Goal: Task Accomplishment & Management: Use online tool/utility

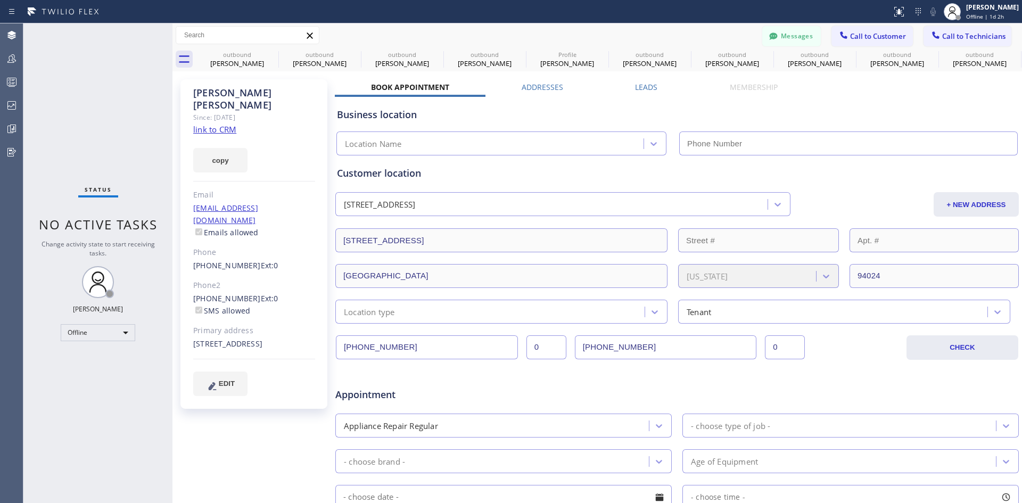
type input "[PHONE_NUMBER]"
click at [273, 51] on icon at bounding box center [271, 54] width 13 height 13
click at [0, 0] on icon at bounding box center [0, 0] width 0 height 0
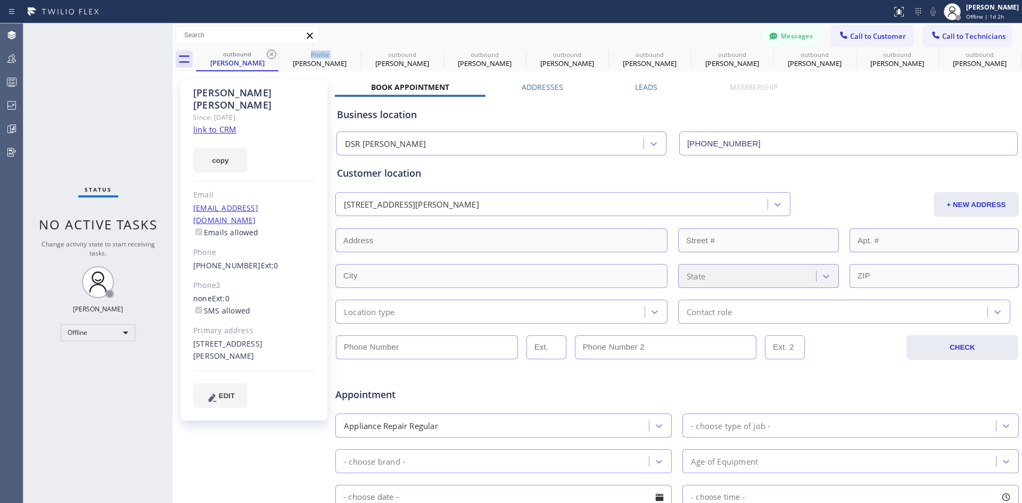
click at [273, 51] on icon at bounding box center [271, 54] width 13 height 13
click at [0, 0] on icon at bounding box center [0, 0] width 0 height 0
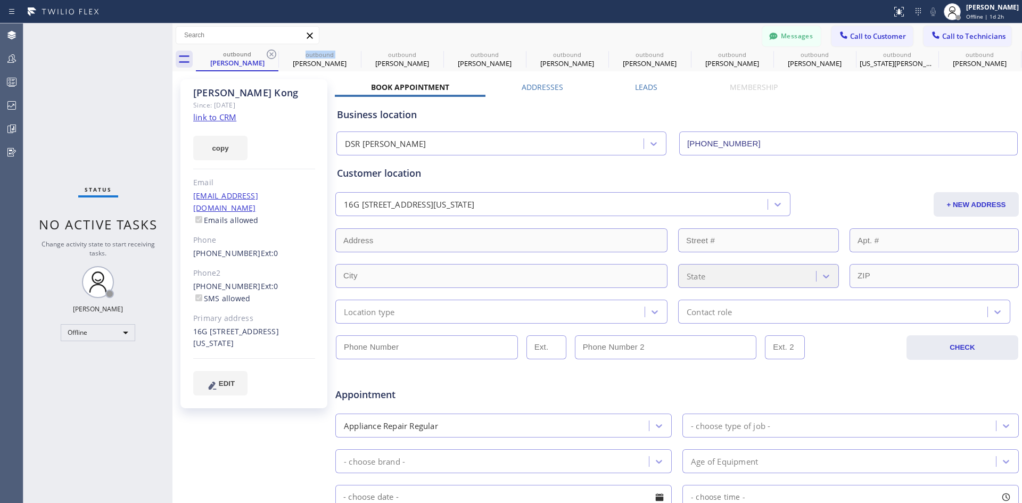
click at [273, 51] on icon at bounding box center [271, 54] width 13 height 13
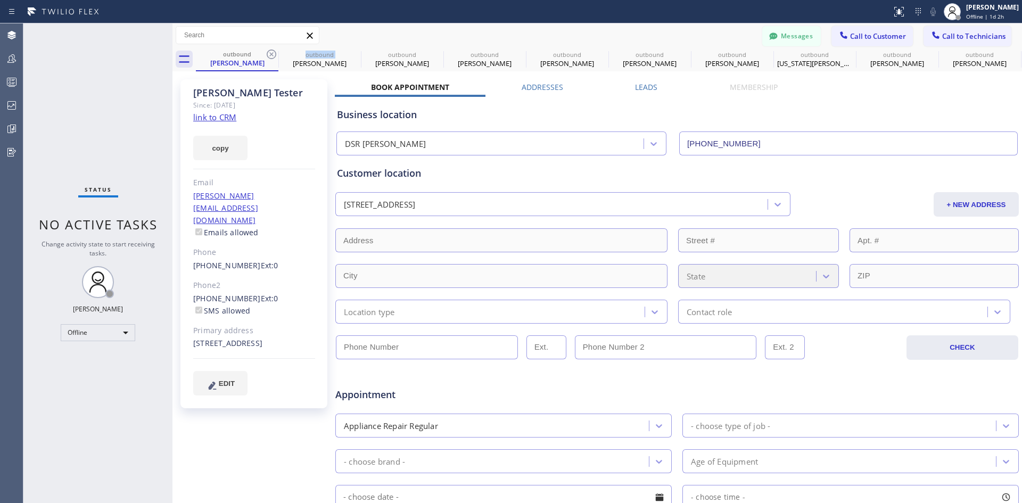
click at [273, 51] on icon at bounding box center [271, 54] width 13 height 13
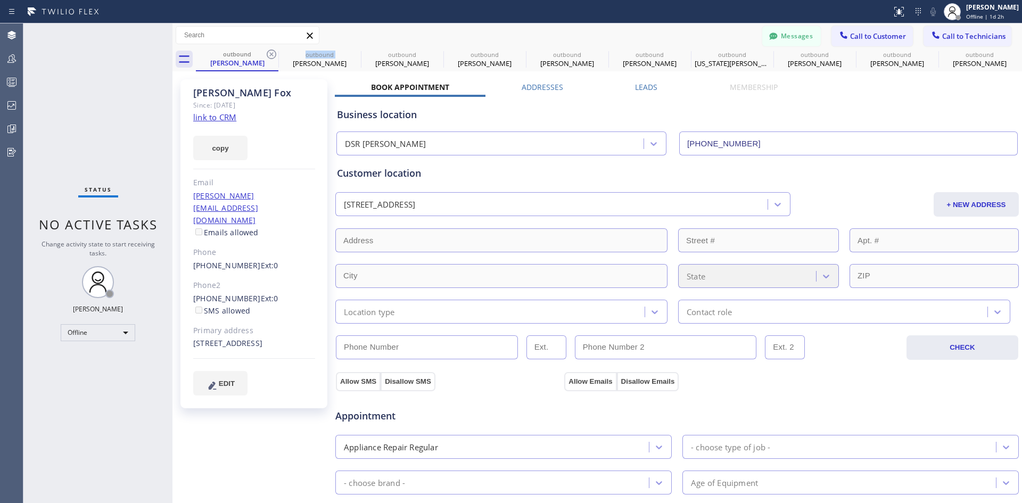
click at [273, 51] on icon at bounding box center [271, 54] width 13 height 13
click at [0, 0] on icon at bounding box center [0, 0] width 0 height 0
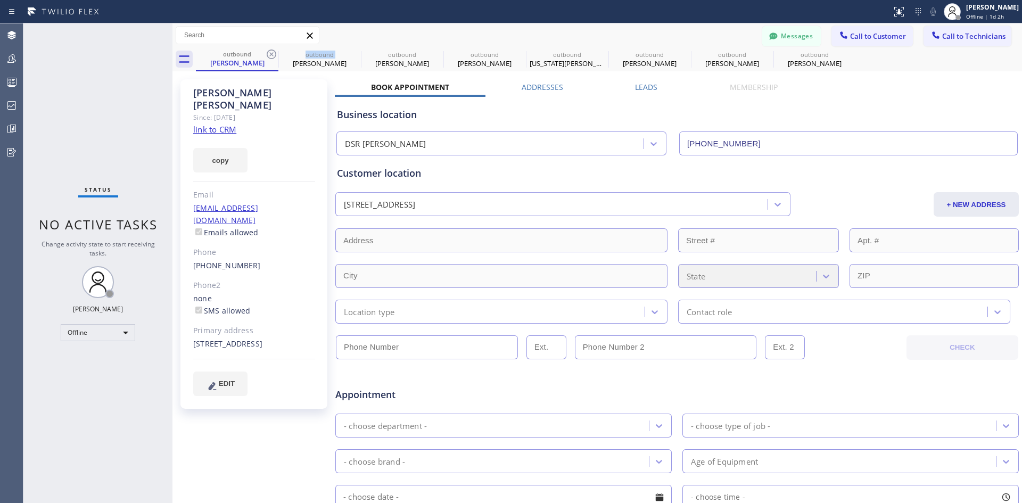
click at [273, 51] on icon at bounding box center [271, 54] width 13 height 13
click at [0, 0] on icon at bounding box center [0, 0] width 0 height 0
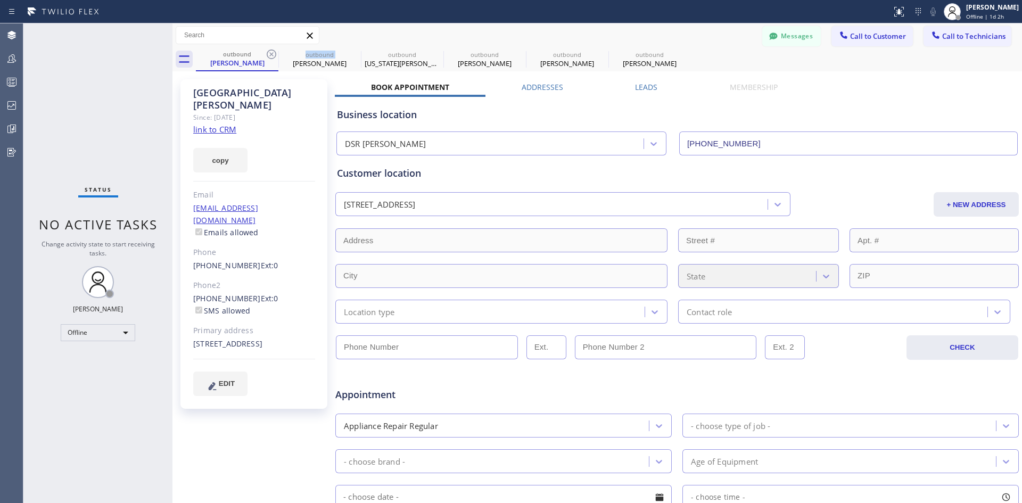
click at [273, 51] on icon at bounding box center [271, 54] width 13 height 13
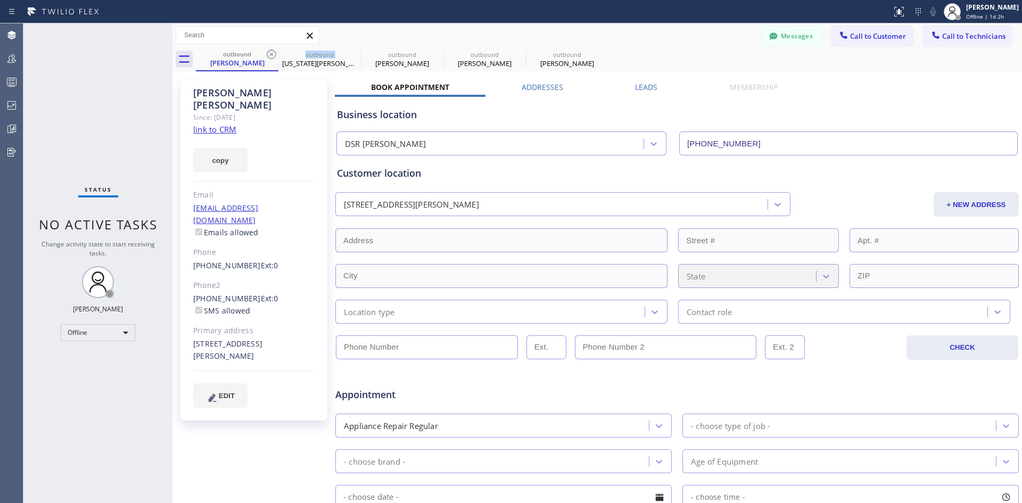
click at [273, 51] on icon at bounding box center [271, 54] width 13 height 13
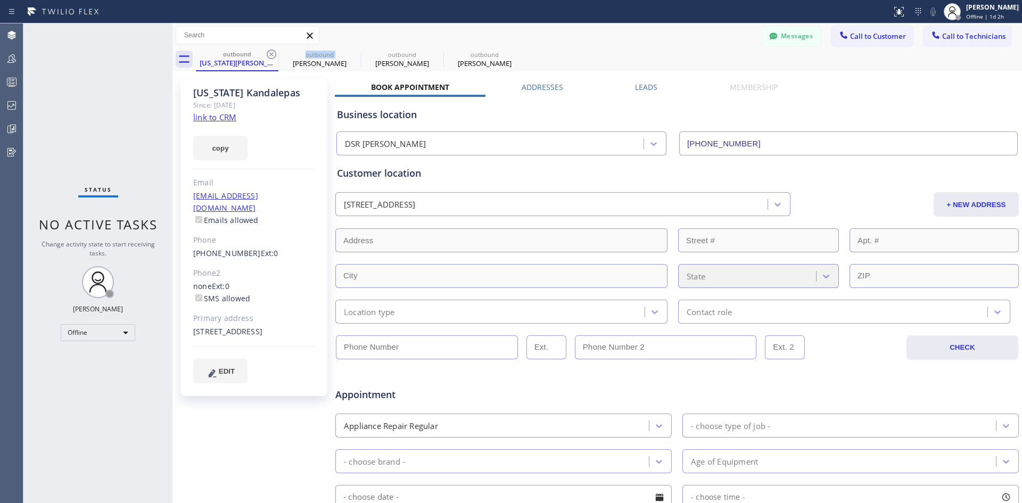
click at [273, 51] on icon at bounding box center [271, 54] width 13 height 13
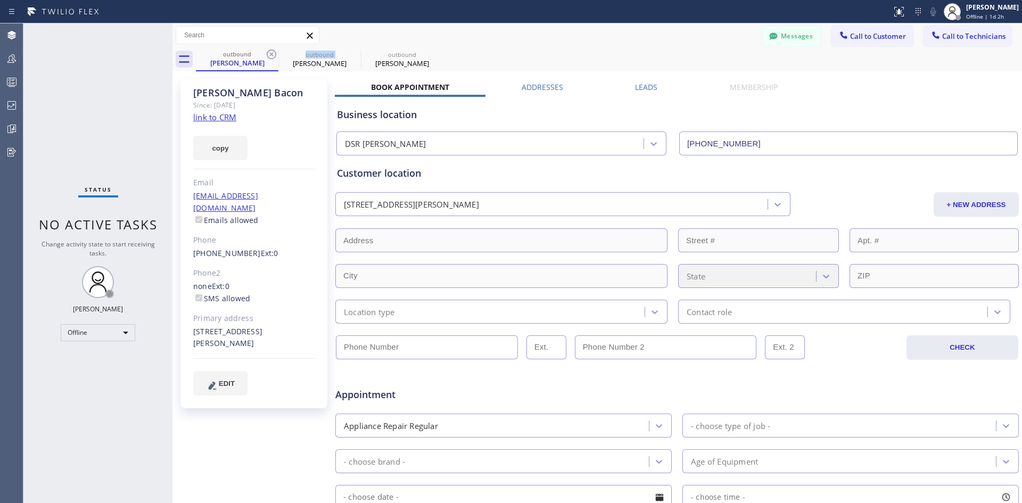
click at [273, 51] on icon at bounding box center [271, 54] width 13 height 13
click at [0, 0] on icon at bounding box center [0, 0] width 0 height 0
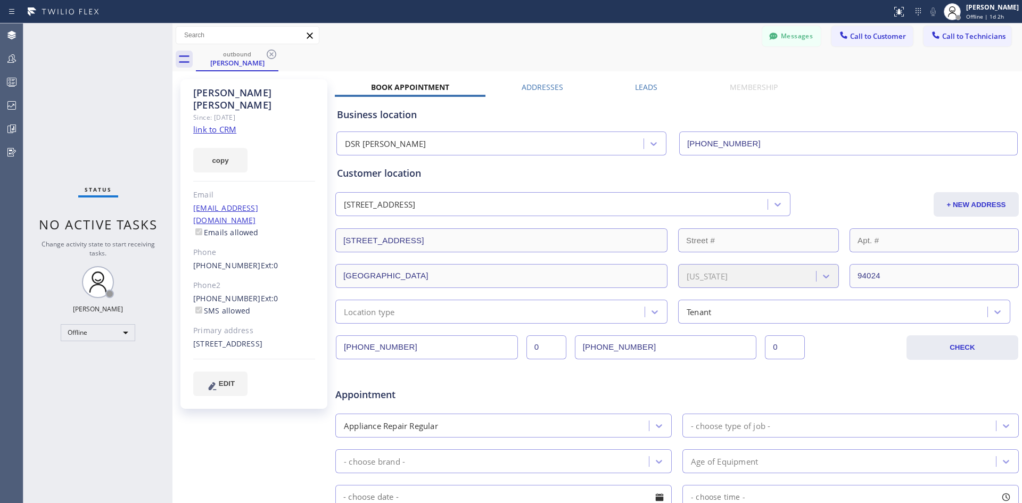
click at [273, 51] on icon at bounding box center [271, 54] width 13 height 13
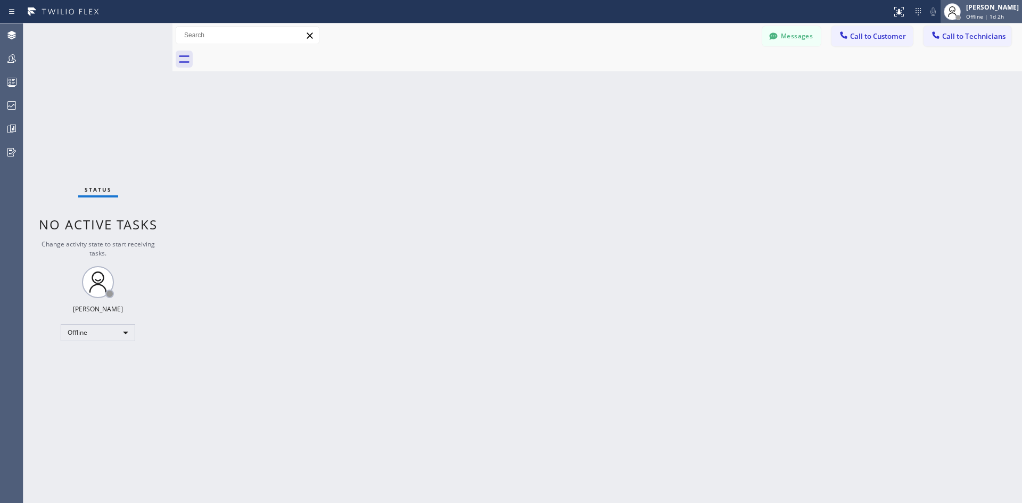
click at [974, 8] on div "[PERSON_NAME]" at bounding box center [992, 7] width 53 height 9
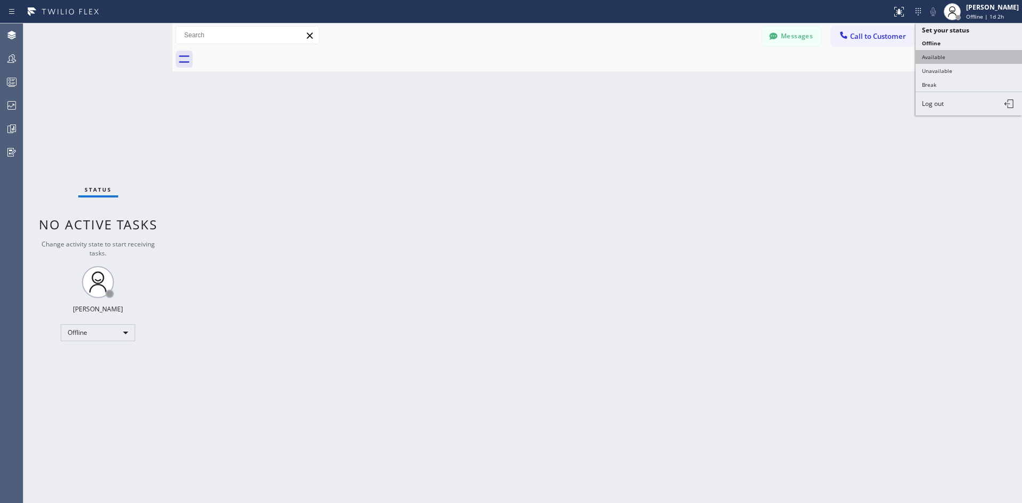
click at [958, 53] on button "Available" at bounding box center [969, 57] width 106 height 14
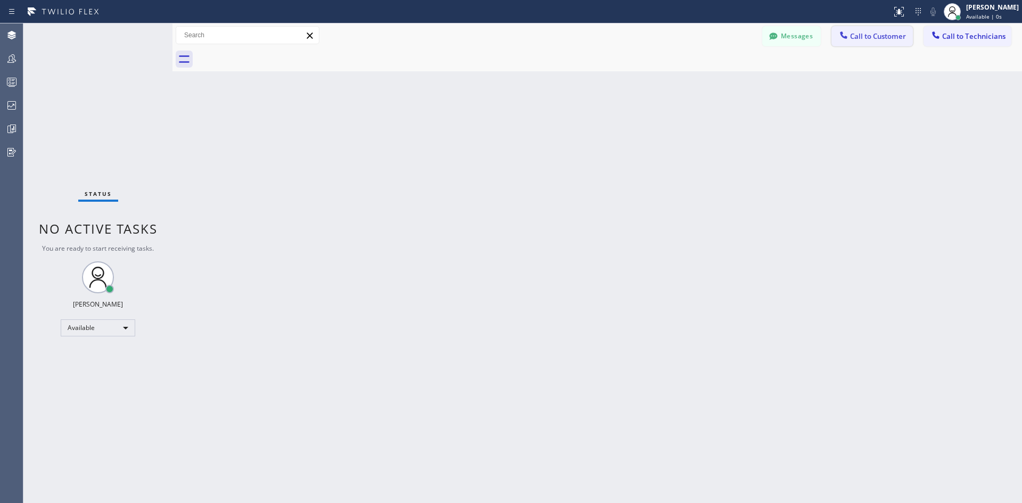
click at [869, 36] on span "Call to Customer" at bounding box center [878, 36] width 56 height 10
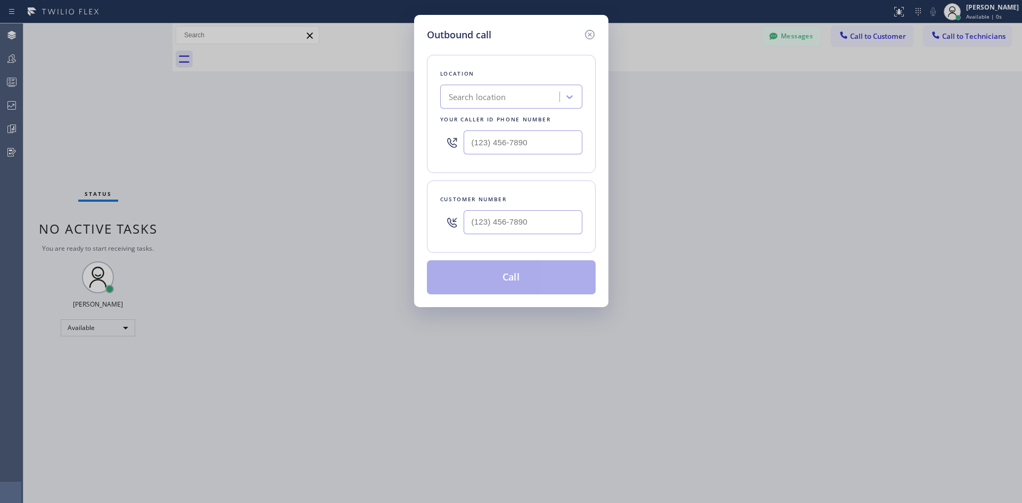
click at [522, 91] on div "Search location" at bounding box center [502, 97] width 116 height 19
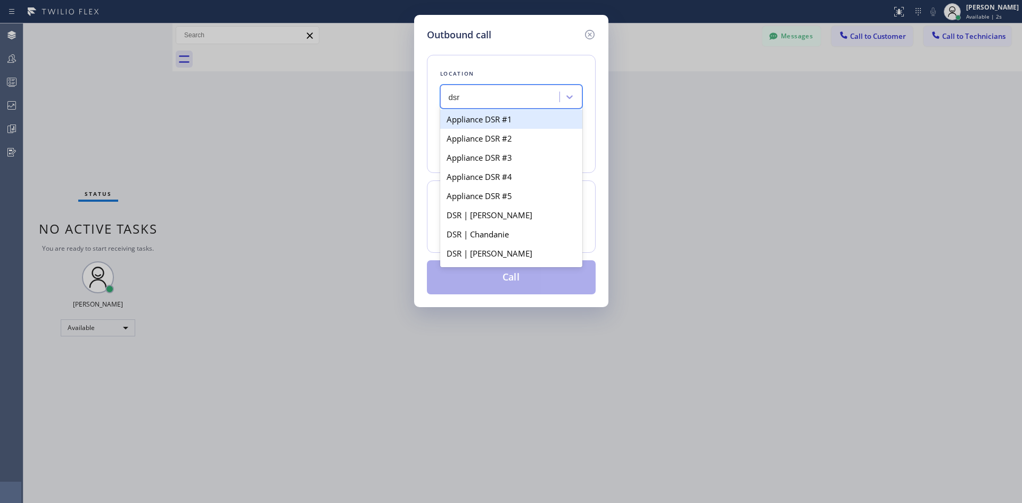
type input "dsr i"
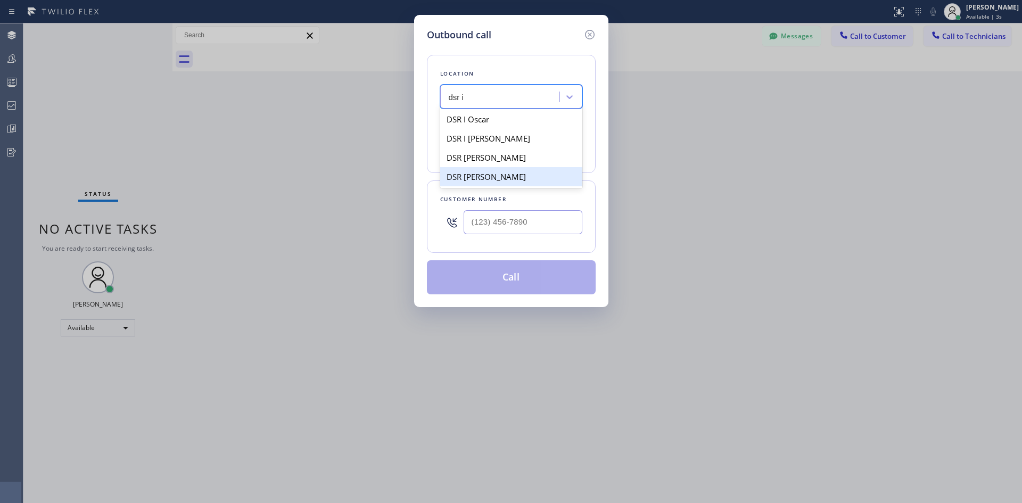
click at [512, 183] on div "DSR [PERSON_NAME]" at bounding box center [511, 176] width 142 height 19
type input "[PHONE_NUMBER]"
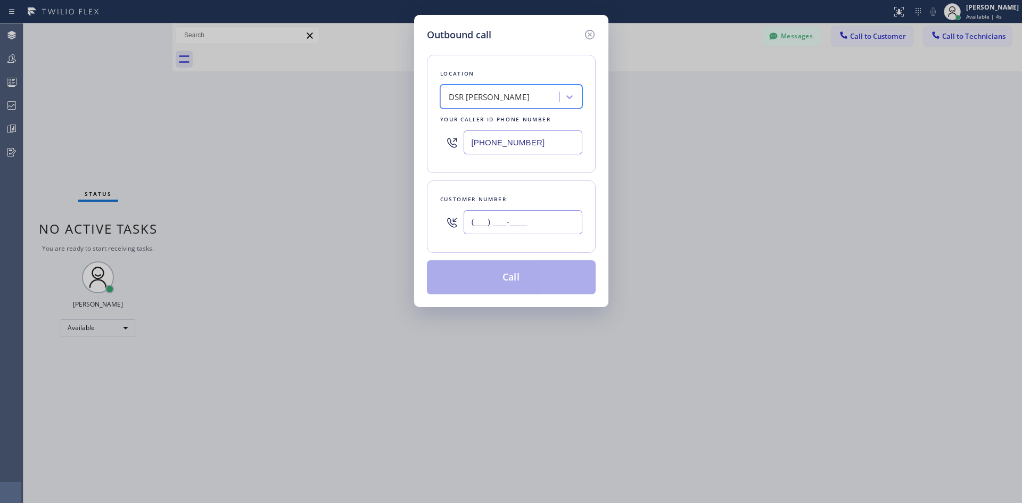
click at [538, 223] on input "(___) ___-____" at bounding box center [523, 222] width 119 height 24
paste input "714) 474-7831"
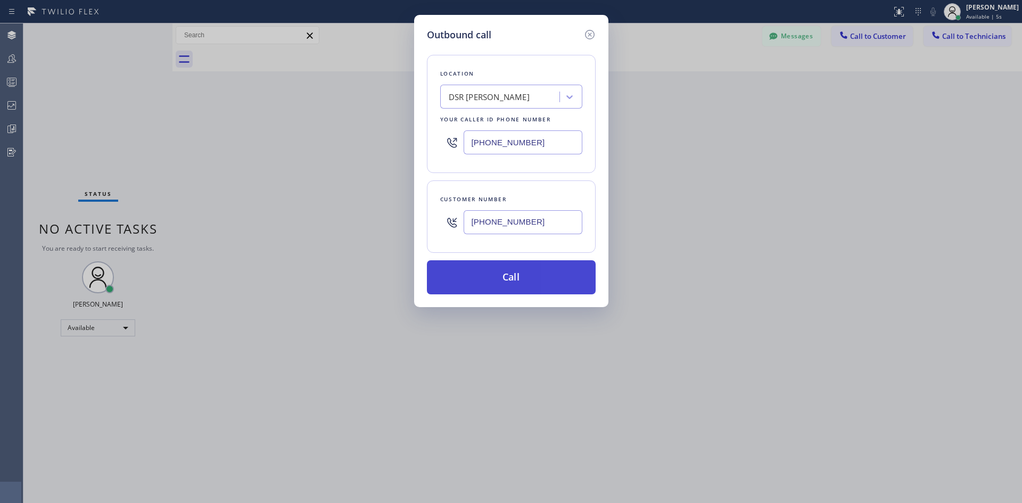
type input "[PHONE_NUMBER]"
click at [554, 266] on button "Call" at bounding box center [511, 277] width 169 height 34
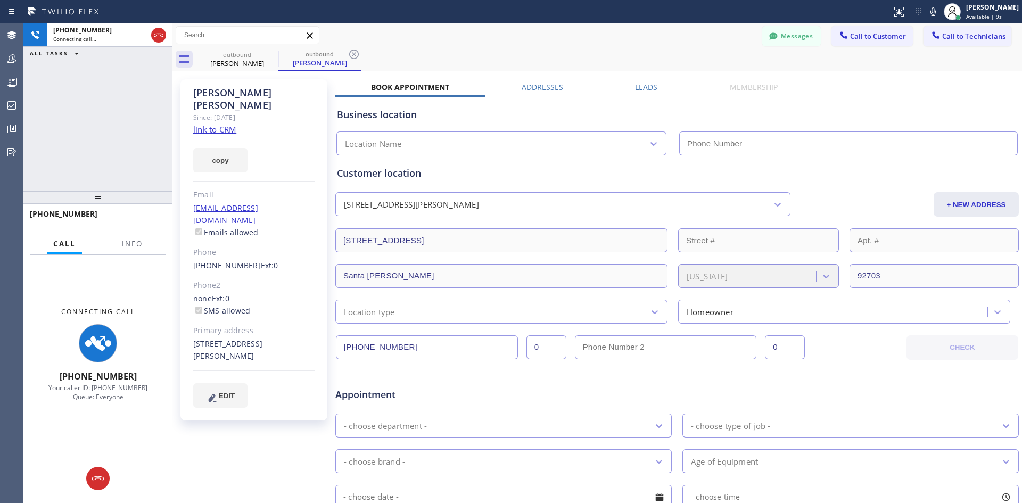
type input "[PHONE_NUMBER]"
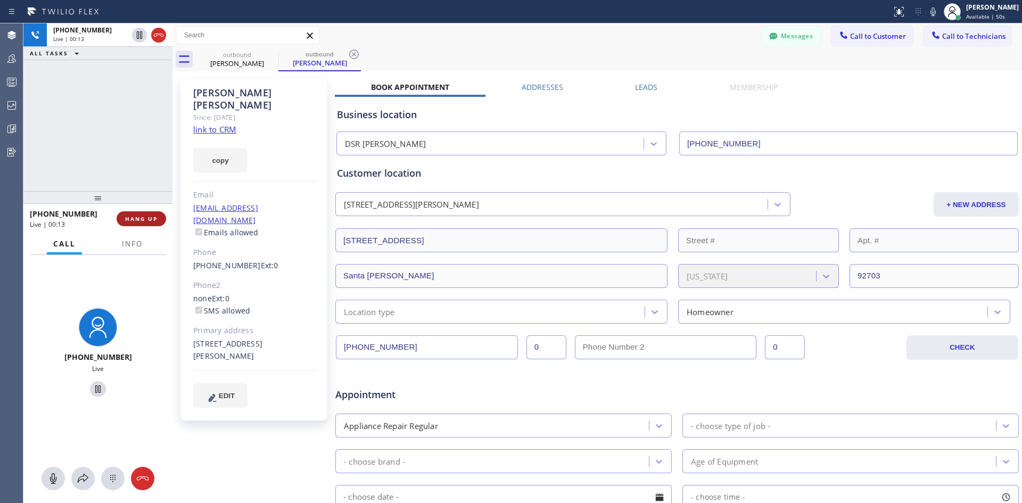
click at [151, 216] on span "HANG UP" at bounding box center [141, 218] width 32 height 7
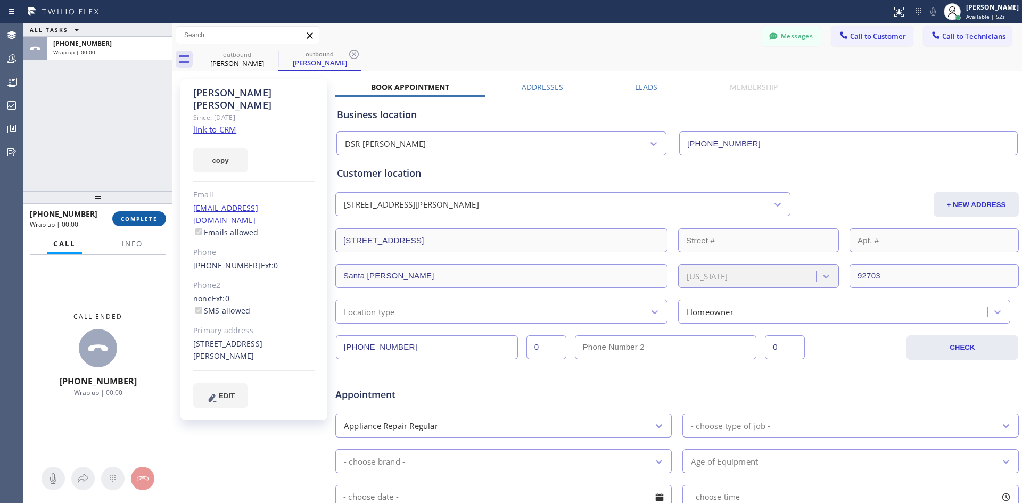
drag, startPoint x: 144, startPoint y: 215, endPoint x: 150, endPoint y: 214, distance: 6.0
click at [144, 213] on button "COMPLETE" at bounding box center [139, 218] width 54 height 15
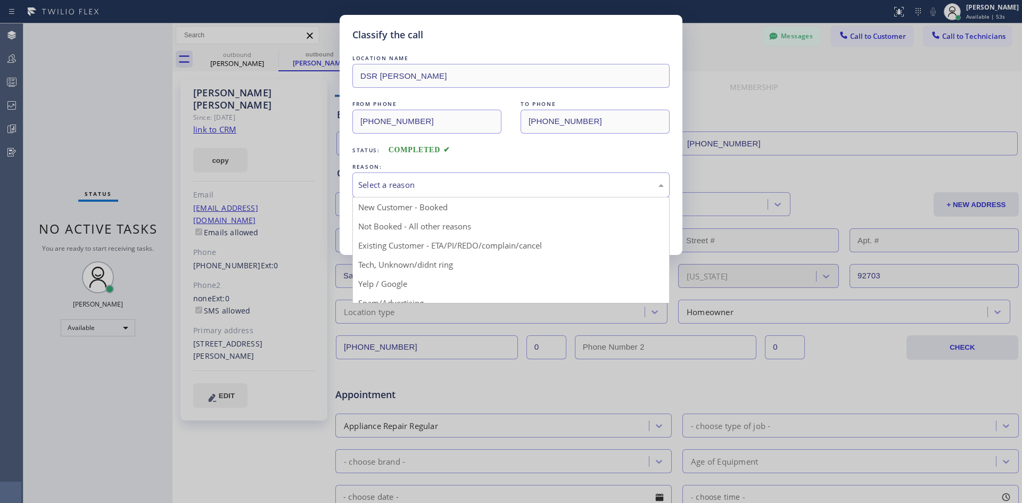
click at [556, 190] on div "Select a reason" at bounding box center [511, 185] width 306 height 12
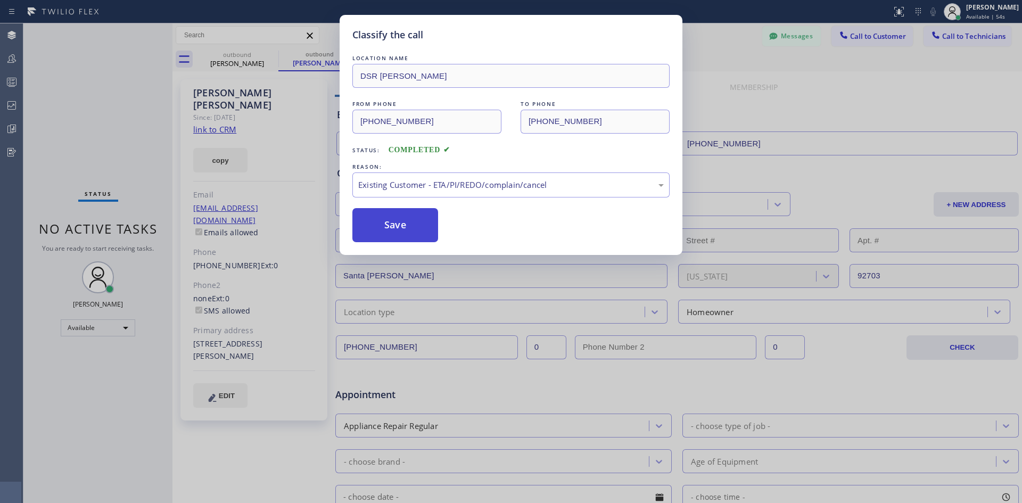
click at [399, 237] on button "Save" at bounding box center [395, 225] width 86 height 34
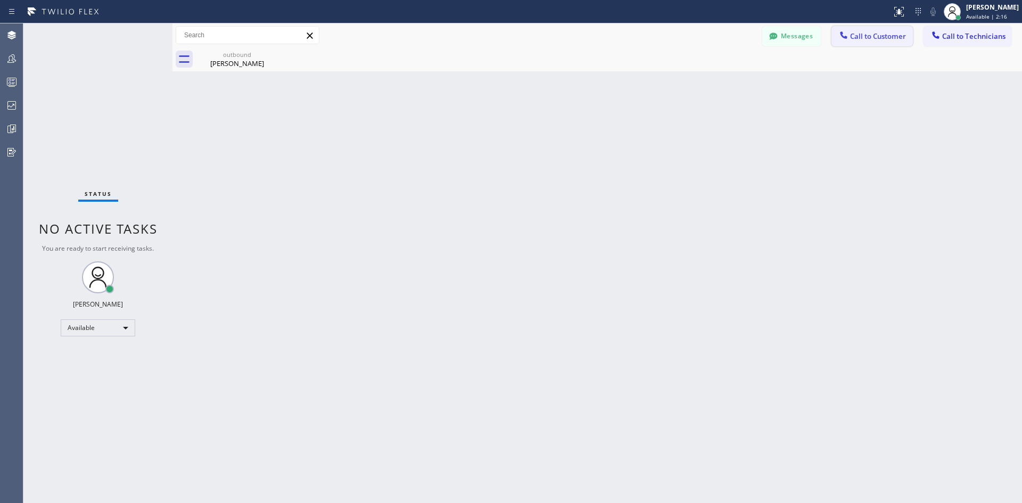
click at [865, 39] on span "Call to Customer" at bounding box center [878, 36] width 56 height 10
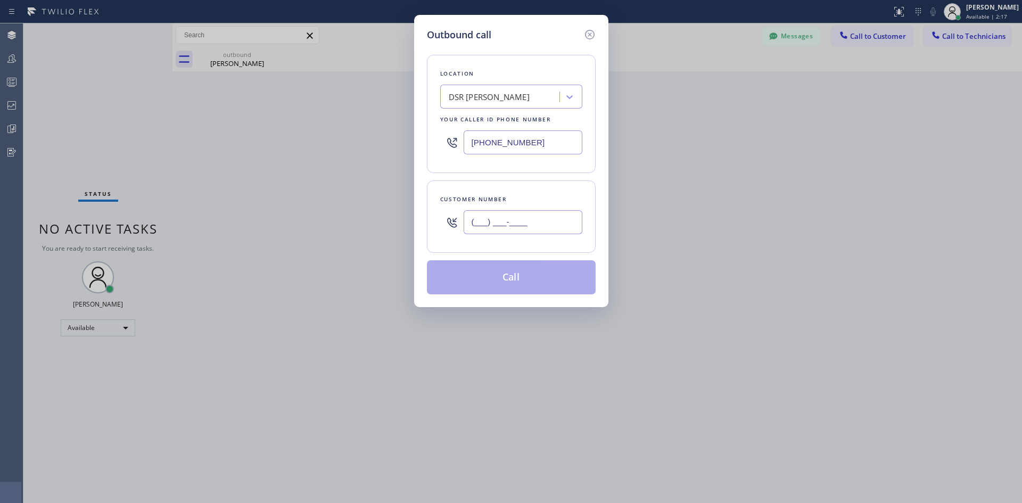
click at [563, 210] on input "(___) ___-____" at bounding box center [523, 222] width 119 height 24
paste input "714) 399-8638"
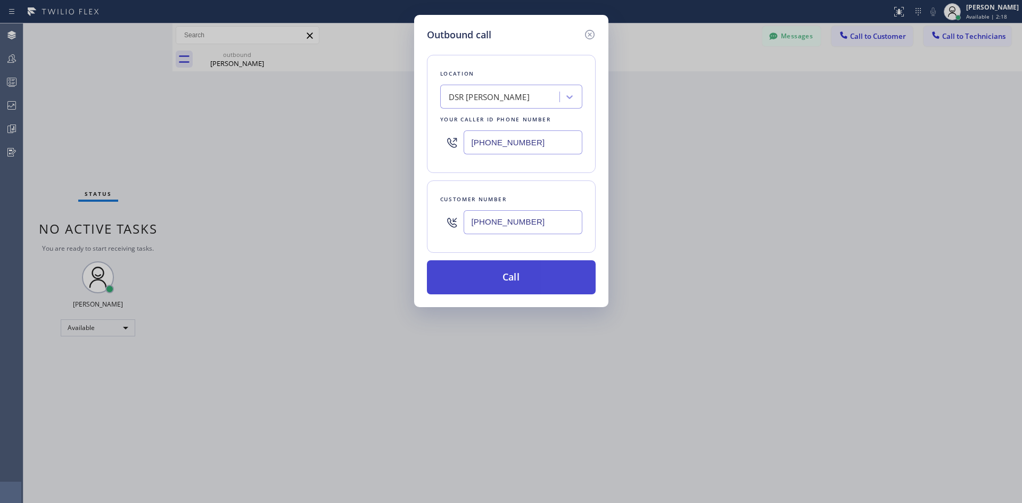
type input "[PHONE_NUMBER]"
click at [528, 283] on button "Call" at bounding box center [511, 277] width 169 height 34
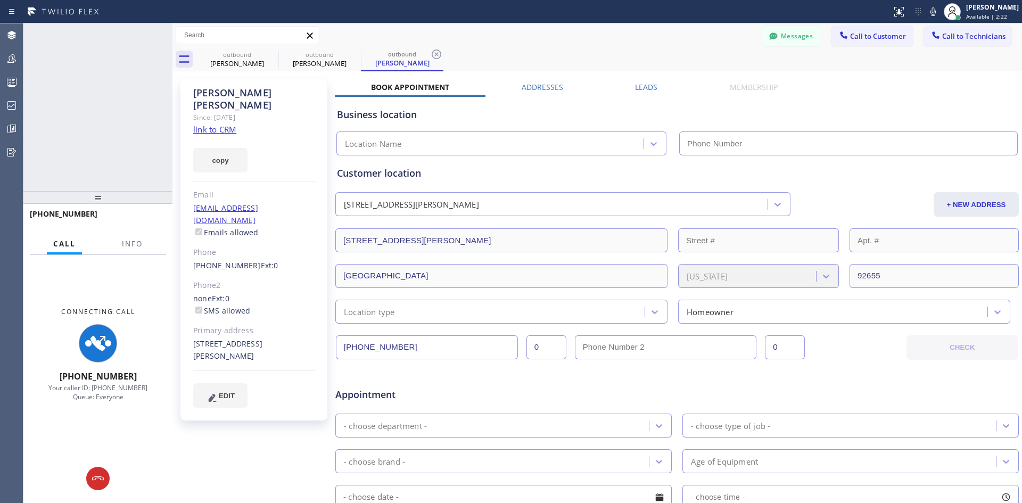
type input "[PHONE_NUMBER]"
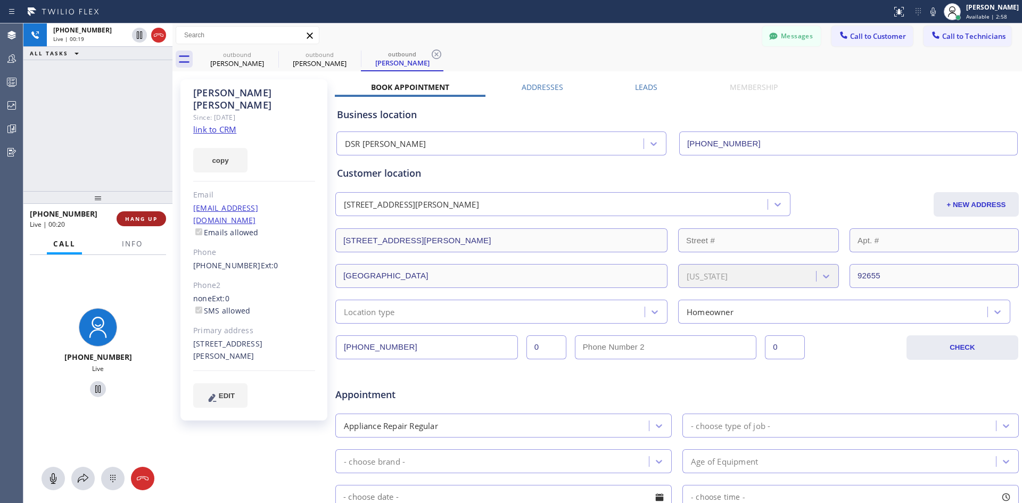
click at [141, 214] on button "HANG UP" at bounding box center [142, 218] width 50 height 15
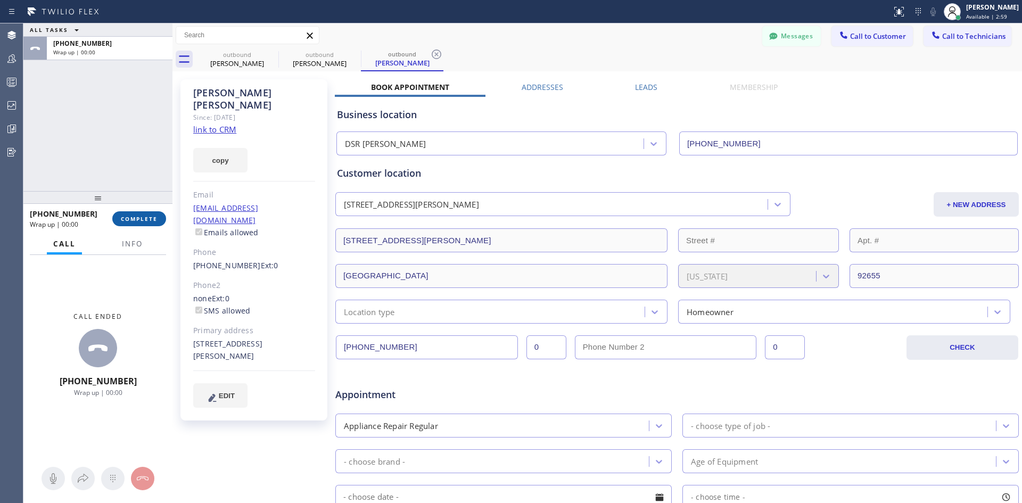
click at [129, 217] on span "COMPLETE" at bounding box center [139, 218] width 37 height 7
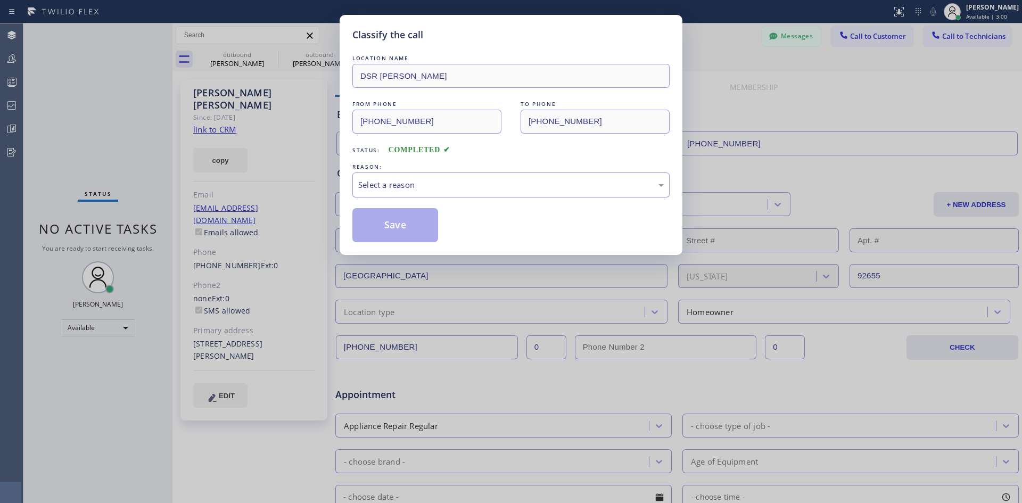
click at [550, 182] on div "Select a reason" at bounding box center [511, 185] width 306 height 12
click at [419, 232] on button "Save" at bounding box center [395, 225] width 86 height 34
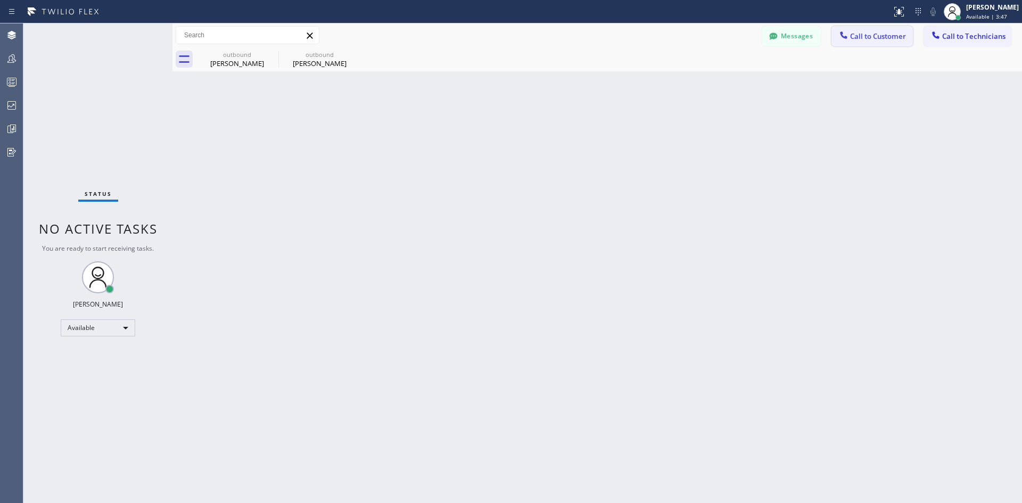
click at [862, 32] on span "Call to Customer" at bounding box center [878, 36] width 56 height 10
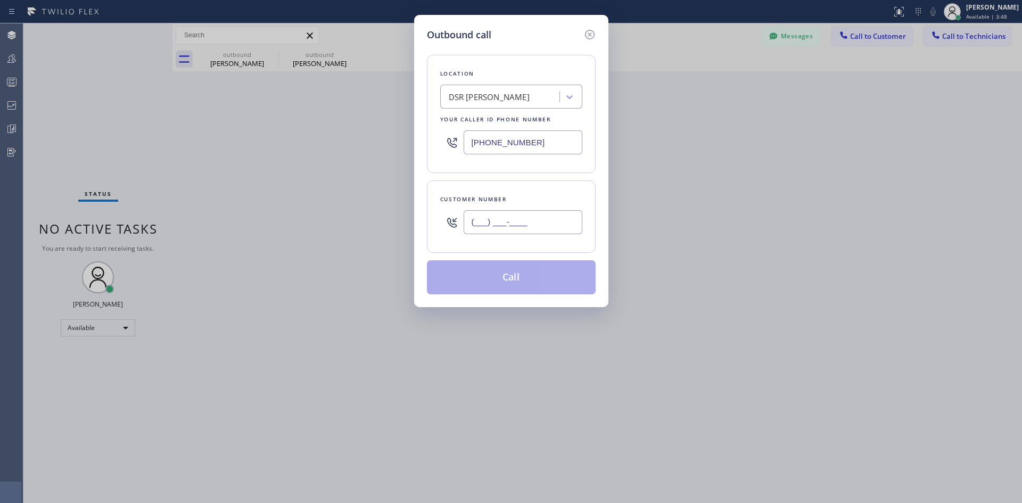
click at [511, 225] on input "(___) ___-____" at bounding box center [523, 222] width 119 height 24
paste input "714) 788-1116"
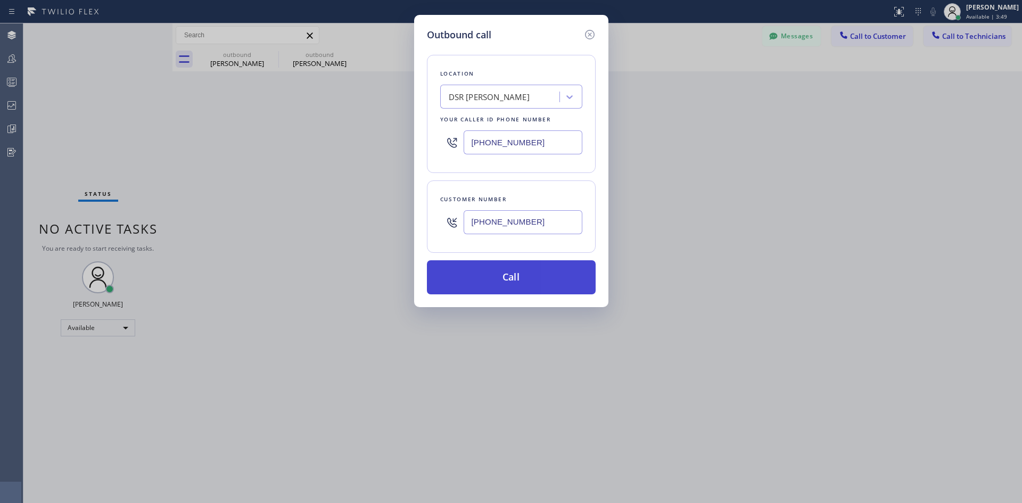
type input "[PHONE_NUMBER]"
click at [561, 285] on button "Call" at bounding box center [511, 277] width 169 height 34
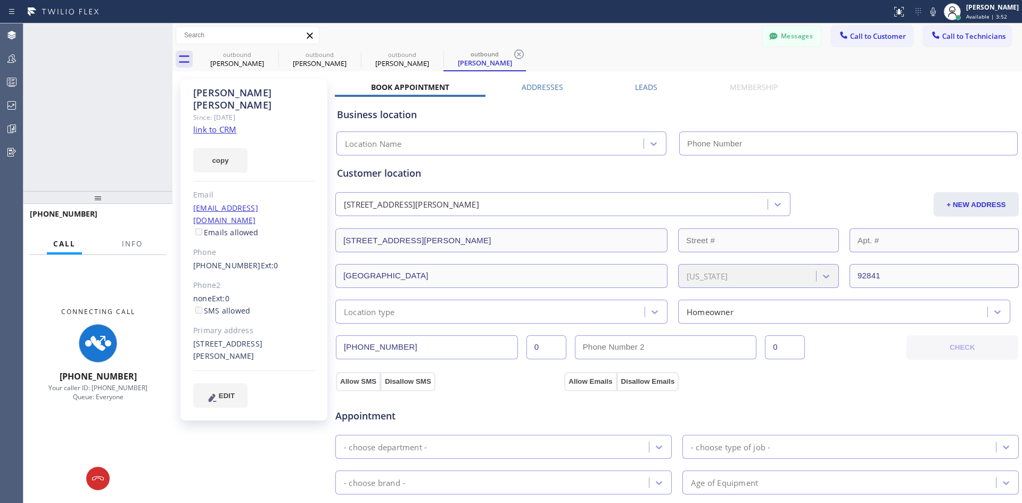
type input "[PHONE_NUMBER]"
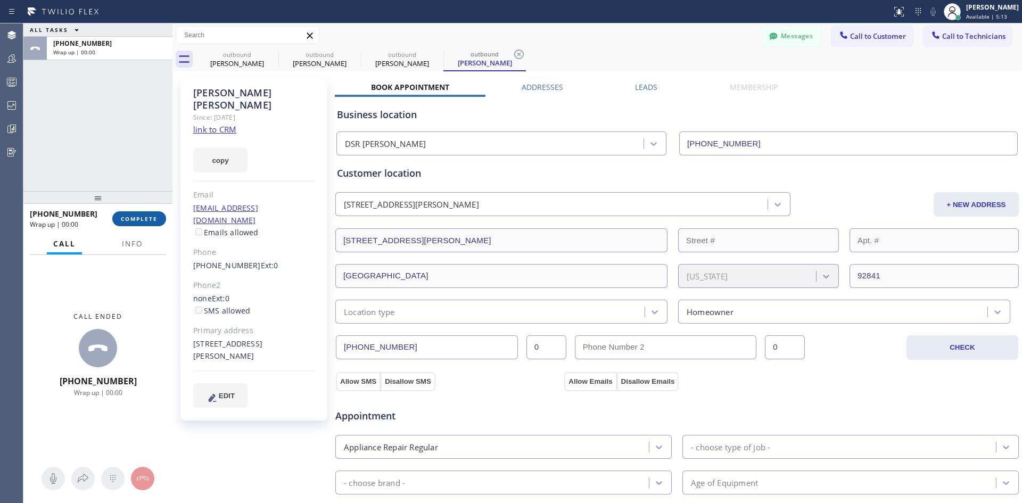
click at [149, 216] on span "COMPLETE" at bounding box center [139, 218] width 37 height 7
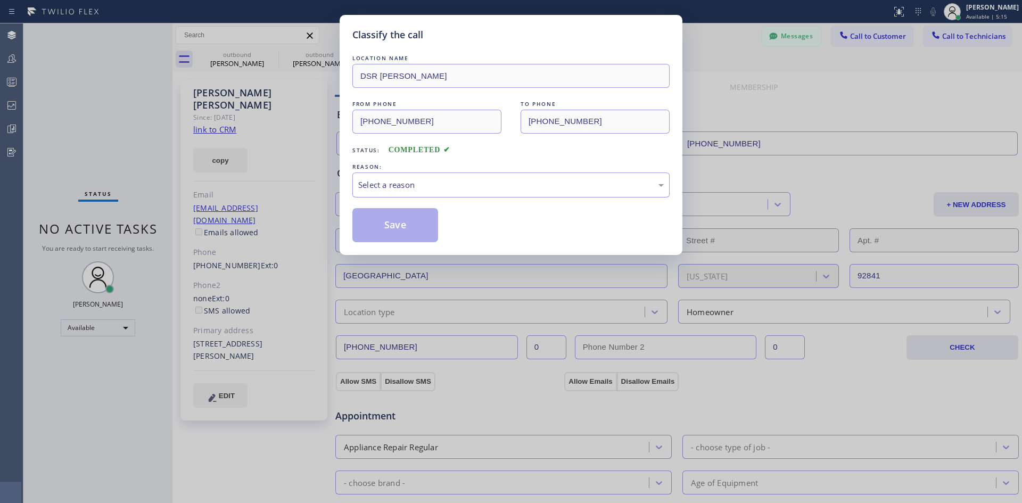
click at [511, 175] on div "Select a reason" at bounding box center [510, 185] width 317 height 25
click at [412, 221] on button "Save" at bounding box center [395, 225] width 86 height 34
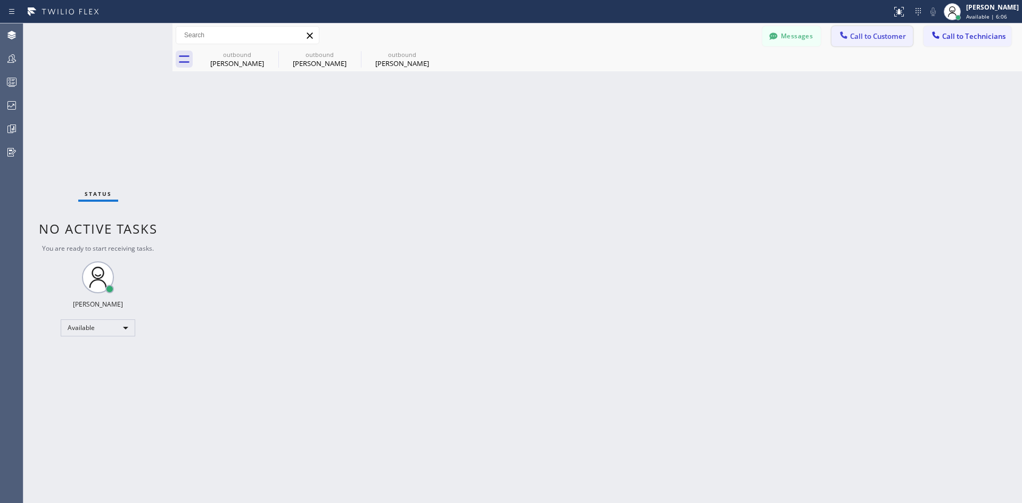
click at [853, 39] on span "Call to Customer" at bounding box center [878, 36] width 56 height 10
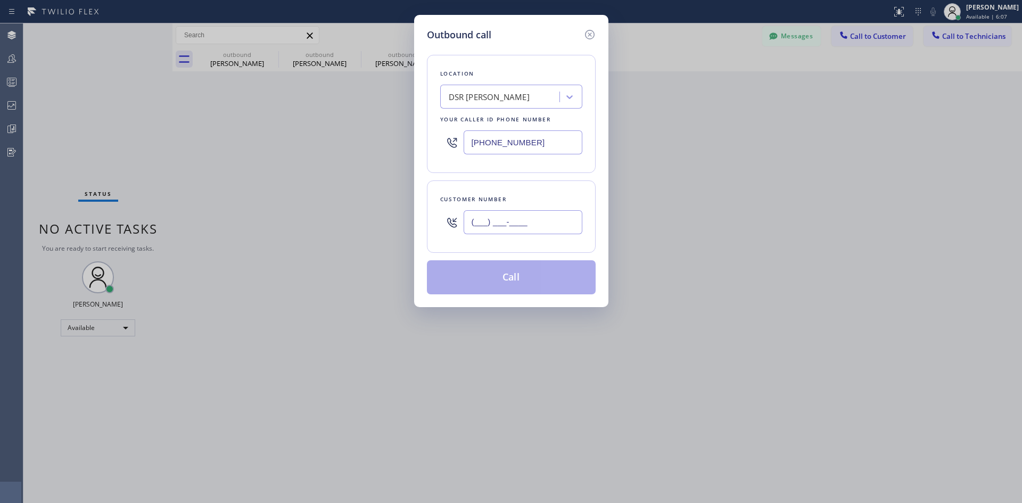
click at [542, 218] on input "(___) ___-____" at bounding box center [523, 222] width 119 height 24
paste input "847) 736-5479"
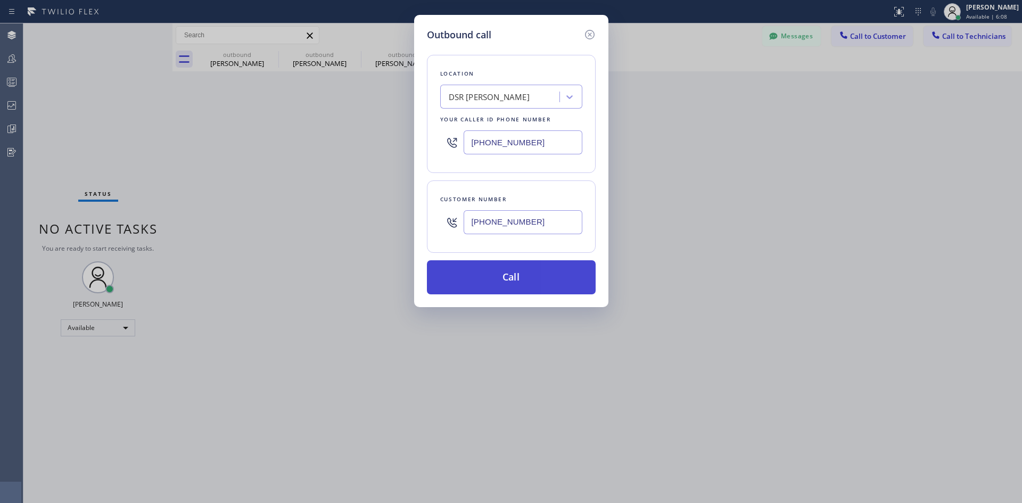
type input "[PHONE_NUMBER]"
click at [521, 283] on button "Call" at bounding box center [511, 277] width 169 height 34
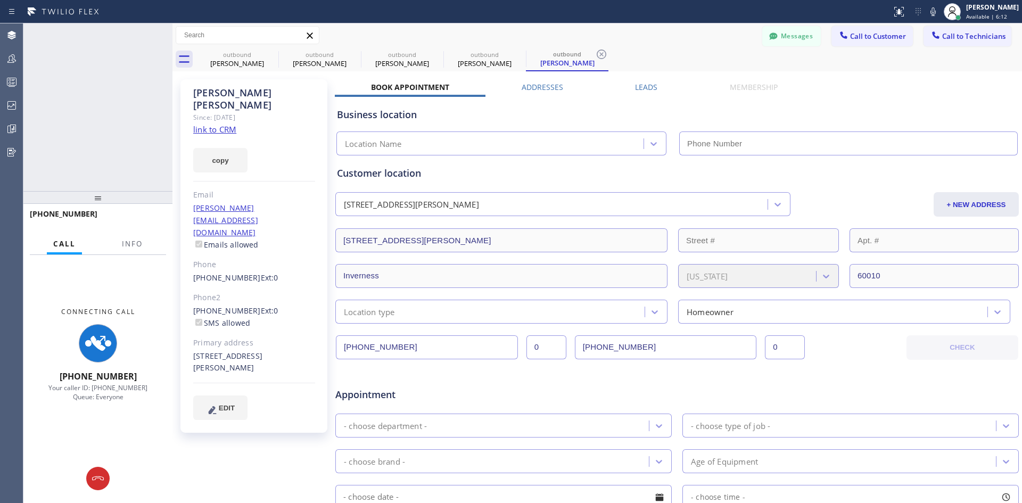
type input "[PHONE_NUMBER]"
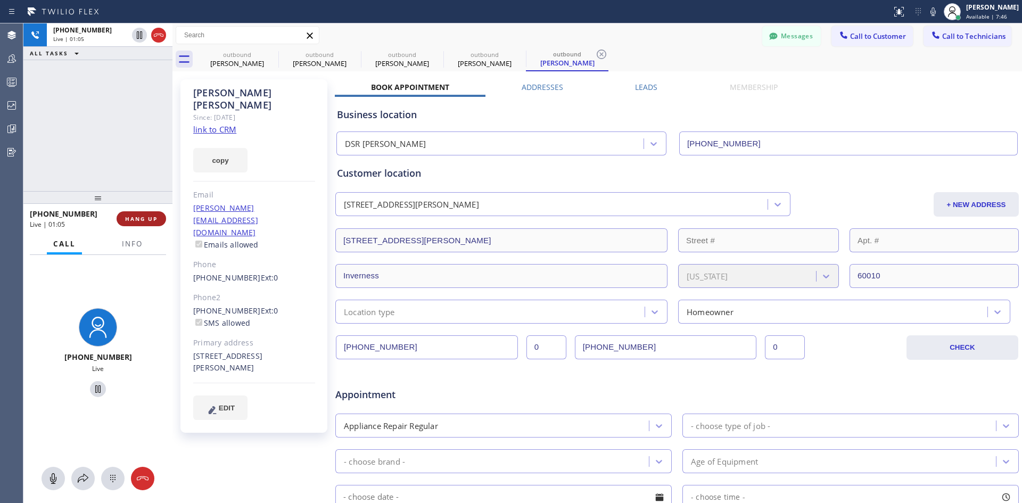
click at [144, 220] on span "HANG UP" at bounding box center [141, 218] width 32 height 7
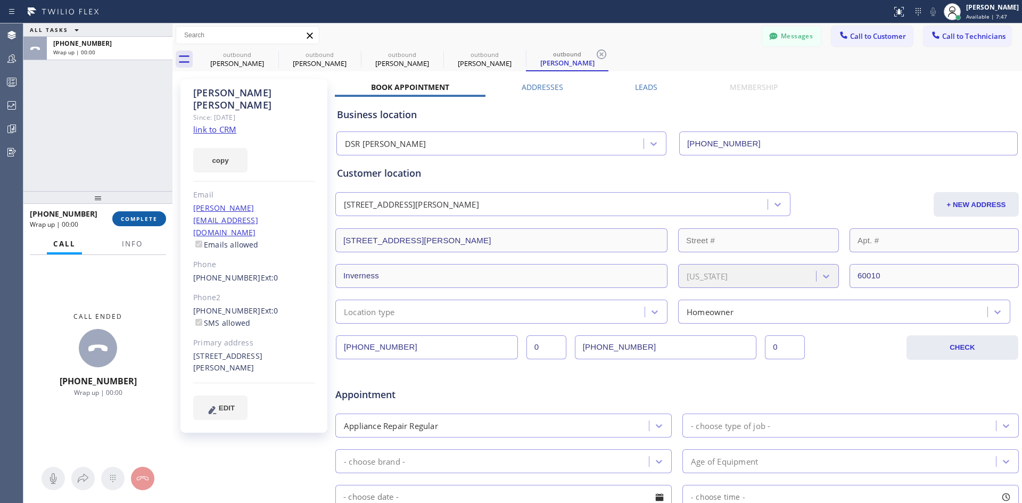
click at [143, 223] on button "COMPLETE" at bounding box center [139, 218] width 54 height 15
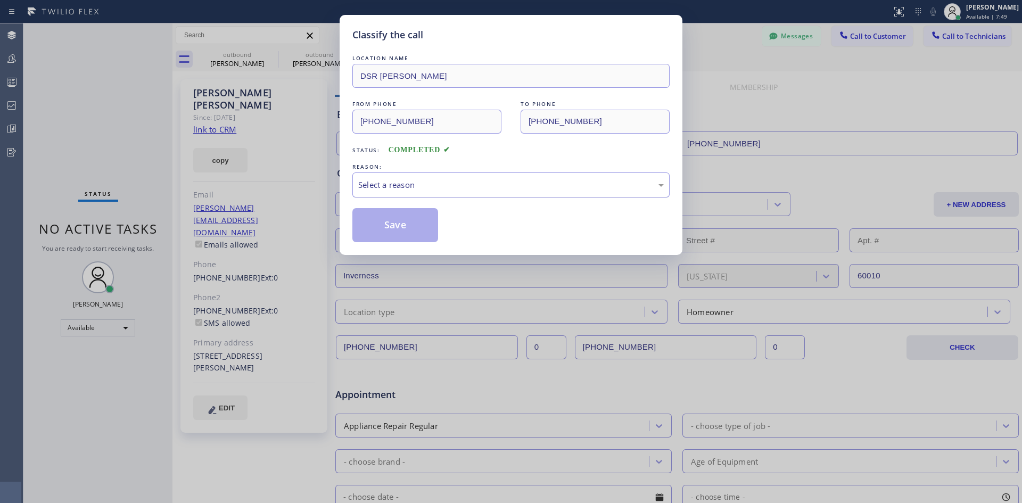
click at [581, 184] on div "Select a reason" at bounding box center [511, 185] width 306 height 12
drag, startPoint x: 408, startPoint y: 219, endPoint x: 414, endPoint y: 226, distance: 8.7
click at [408, 219] on button "Save" at bounding box center [395, 225] width 86 height 34
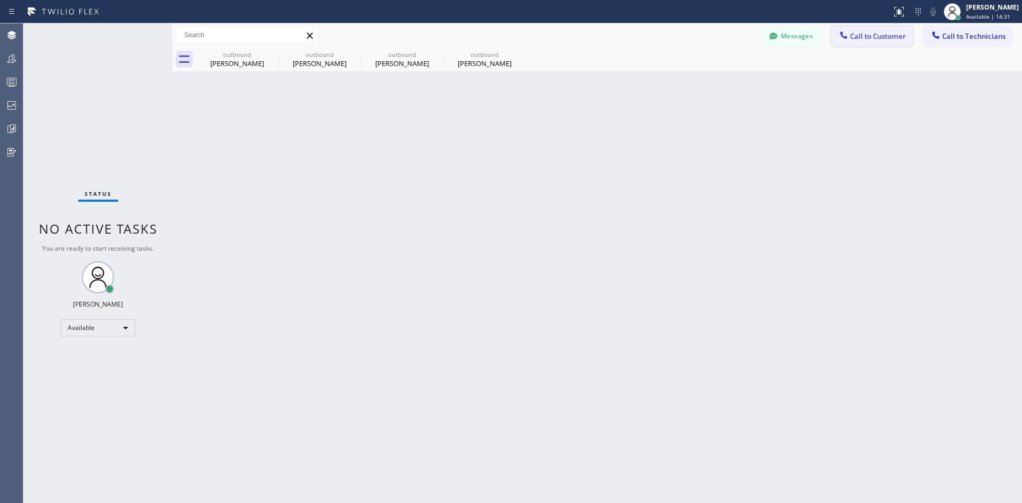
click at [867, 35] on span "Call to Customer" at bounding box center [878, 36] width 56 height 10
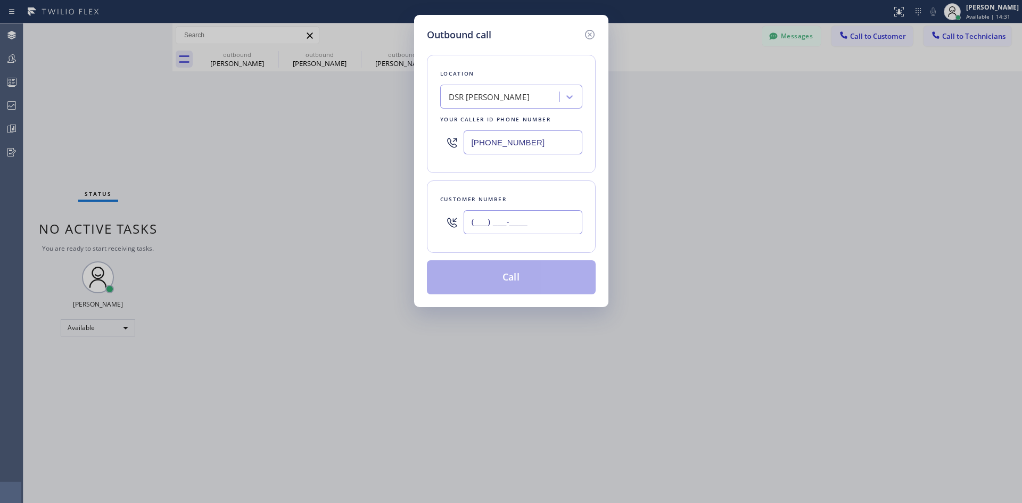
click at [554, 222] on input "(___) ___-____" at bounding box center [523, 222] width 119 height 24
paste input "312) 203-2840"
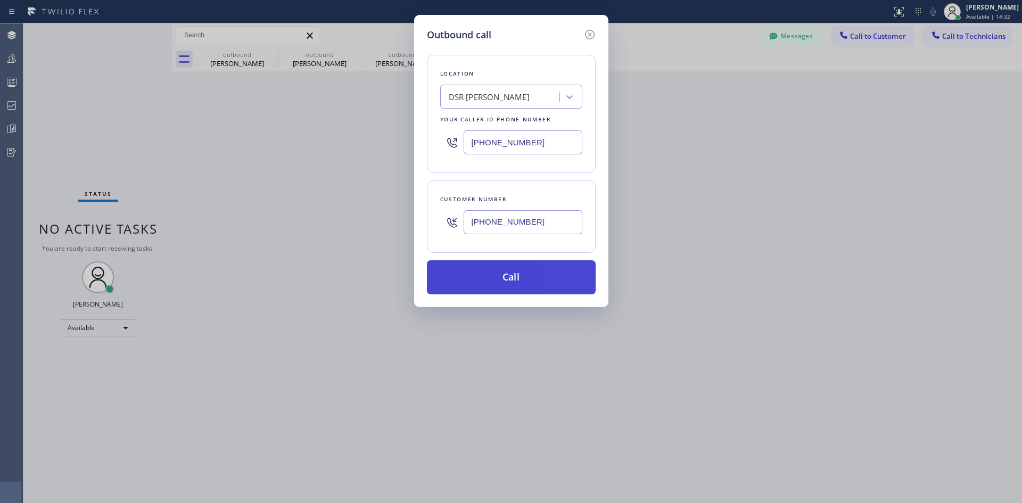
type input "[PHONE_NUMBER]"
click at [527, 284] on button "Call" at bounding box center [511, 277] width 169 height 34
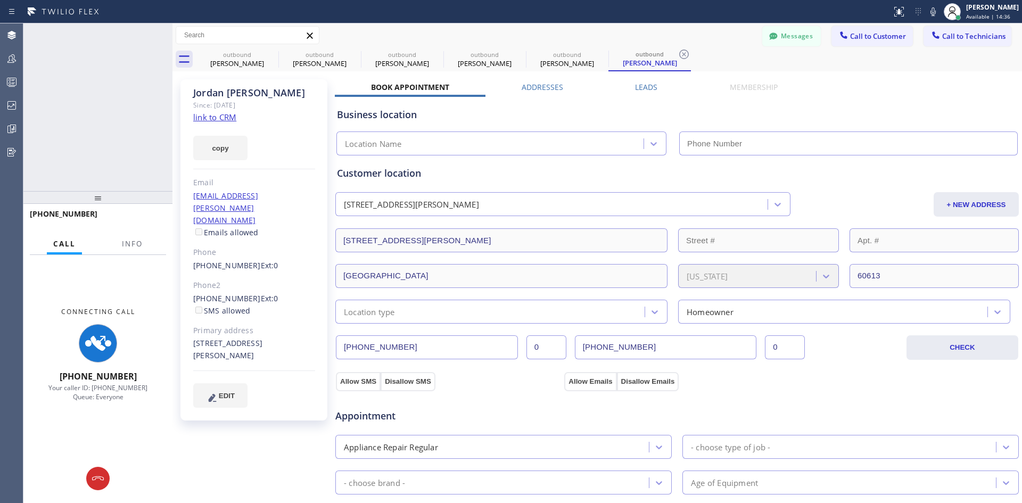
type input "[PHONE_NUMBER]"
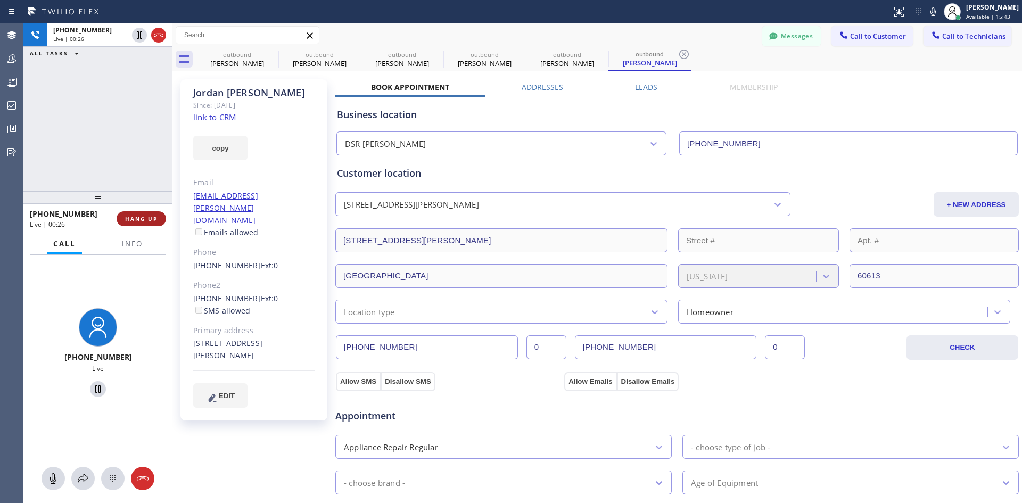
click at [154, 219] on span "HANG UP" at bounding box center [141, 218] width 32 height 7
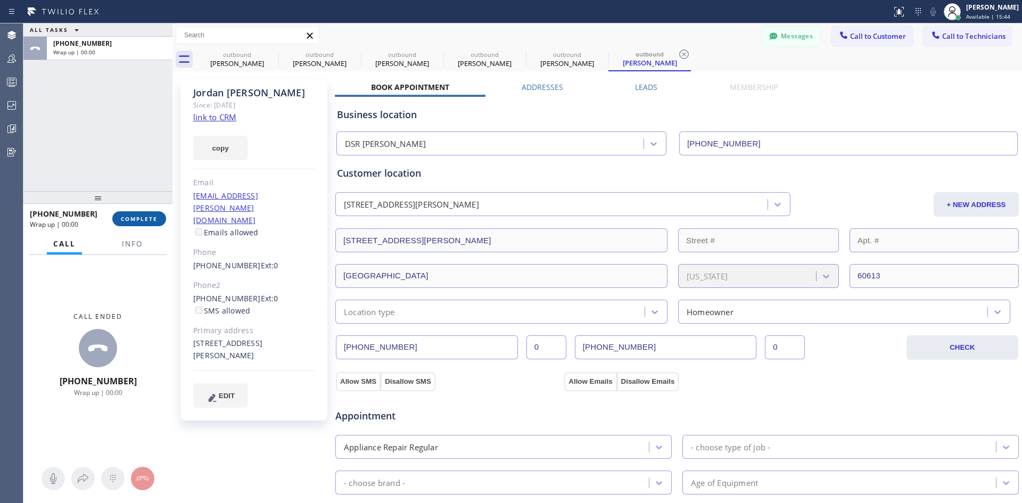
click at [130, 220] on span "COMPLETE" at bounding box center [139, 218] width 37 height 7
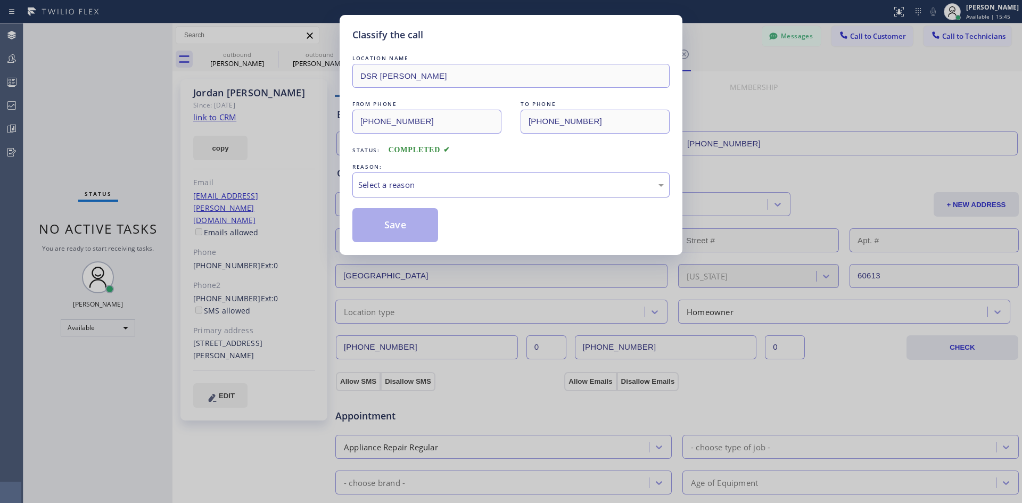
click at [572, 187] on div "Select a reason" at bounding box center [511, 185] width 306 height 12
click at [406, 237] on button "Save" at bounding box center [395, 225] width 86 height 34
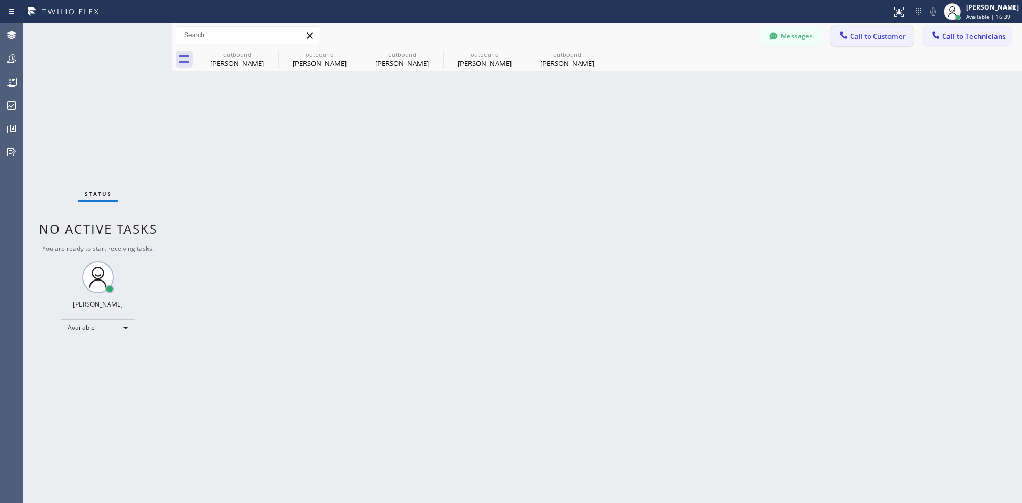
click at [874, 44] on button "Call to Customer" at bounding box center [872, 36] width 81 height 20
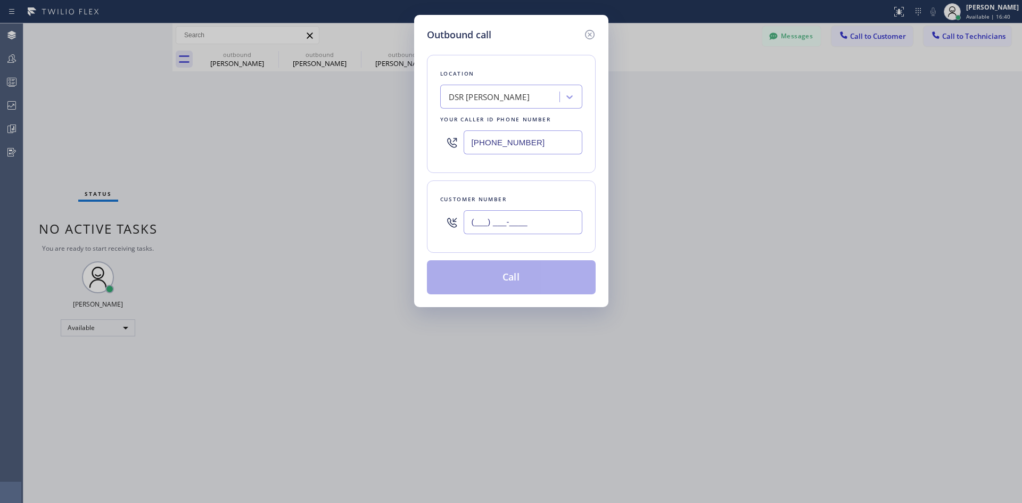
click at [541, 220] on input "(___) ___-____" at bounding box center [523, 222] width 119 height 24
paste input "949) 280-8850"
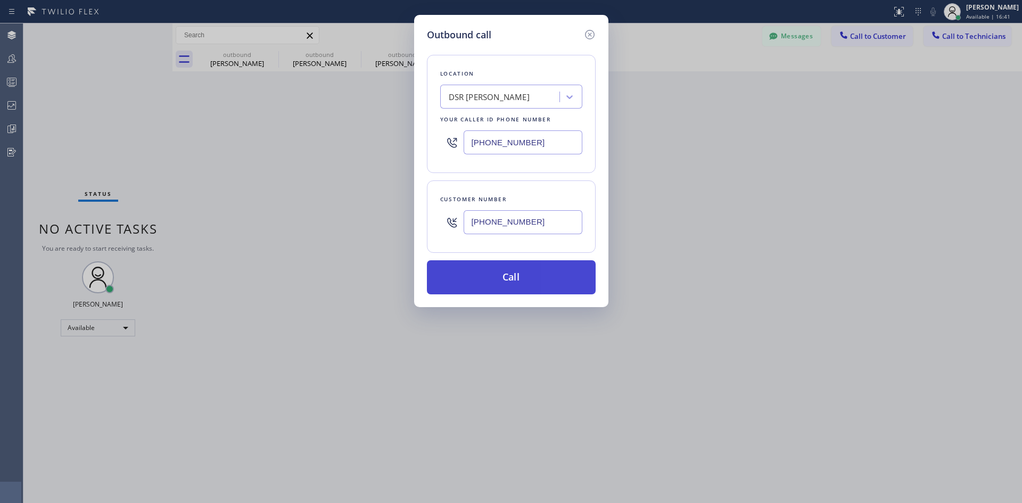
type input "[PHONE_NUMBER]"
click at [545, 284] on button "Call" at bounding box center [511, 277] width 169 height 34
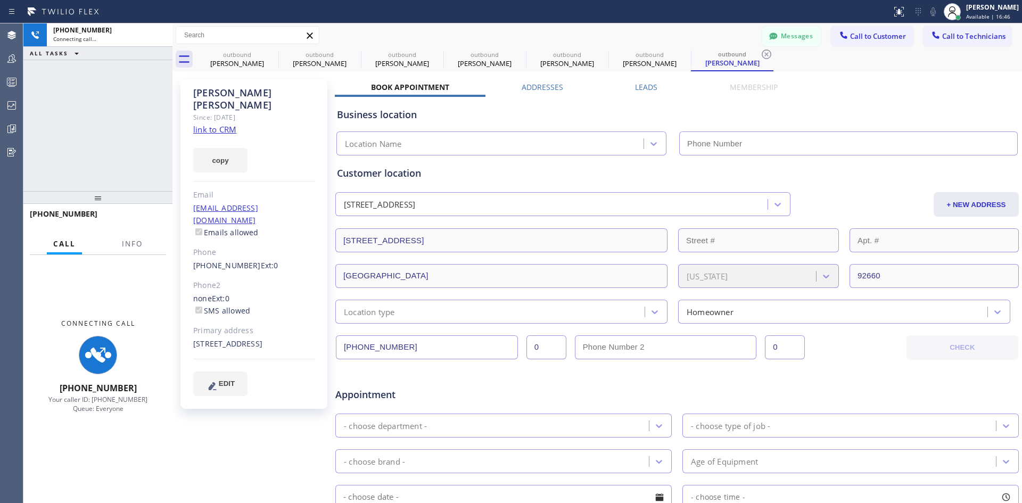
type input "[PHONE_NUMBER]"
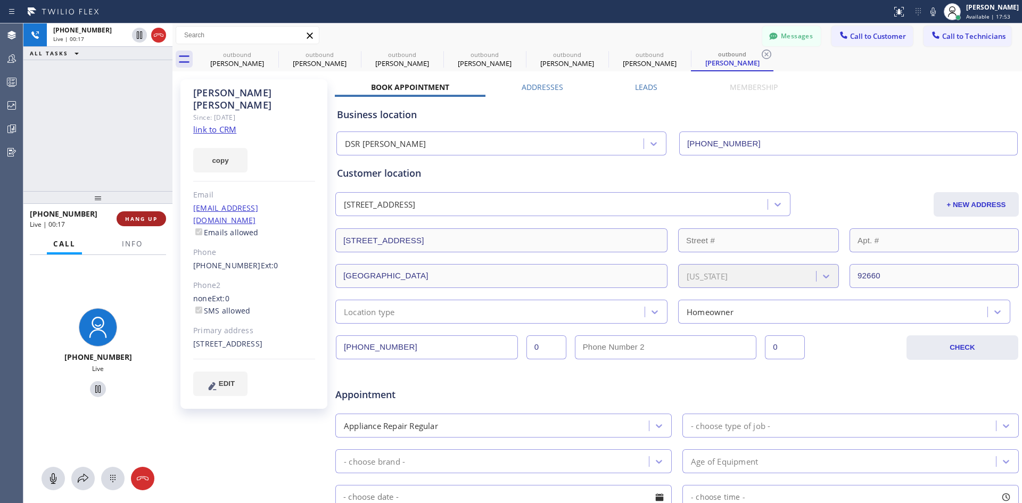
click at [140, 218] on span "HANG UP" at bounding box center [141, 218] width 32 height 7
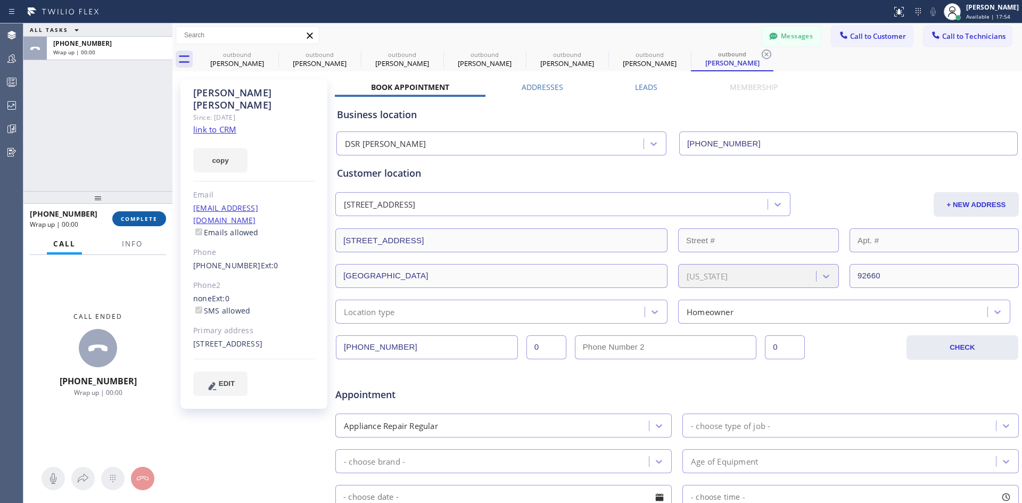
click at [147, 223] on span "COMPLETE" at bounding box center [139, 218] width 37 height 7
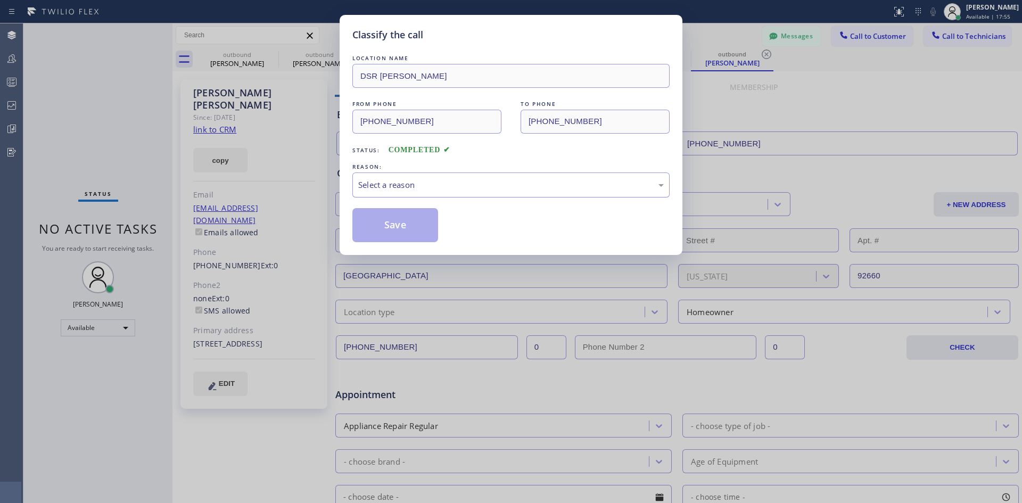
click at [570, 182] on div "Select a reason" at bounding box center [511, 185] width 306 height 12
click at [420, 221] on button "Save" at bounding box center [395, 225] width 86 height 34
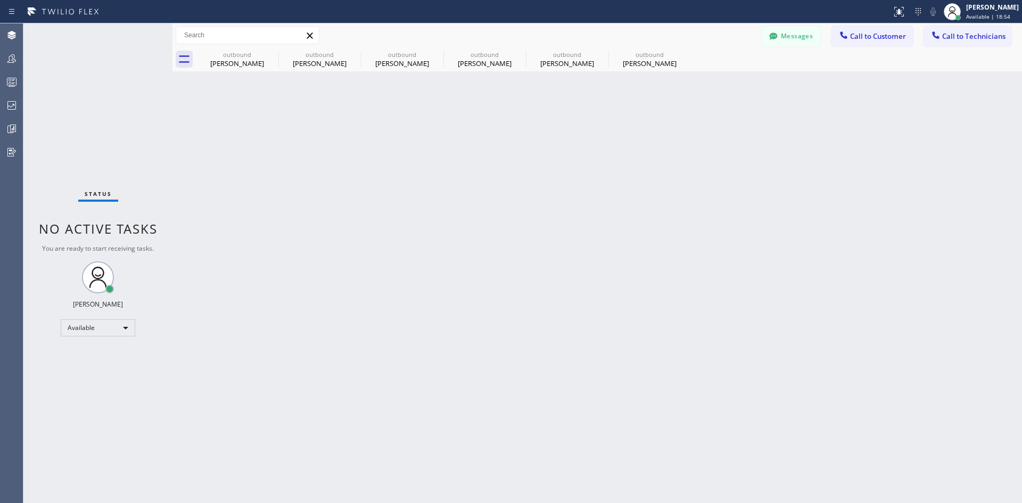
drag, startPoint x: 872, startPoint y: 40, endPoint x: 833, endPoint y: 71, distance: 49.6
click at [872, 39] on span "Call to Customer" at bounding box center [878, 36] width 56 height 10
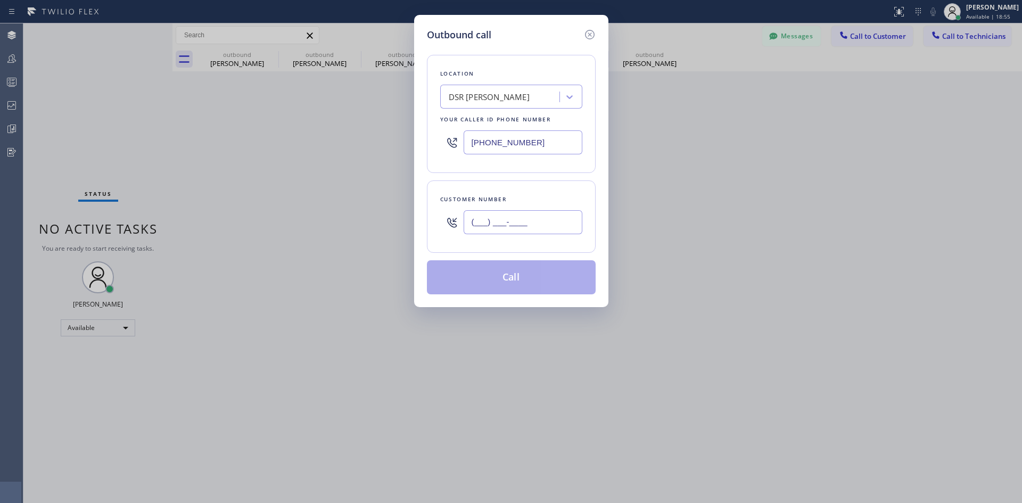
click at [534, 226] on input "(___) ___-____" at bounding box center [523, 222] width 119 height 24
paste input "310) 498-6348"
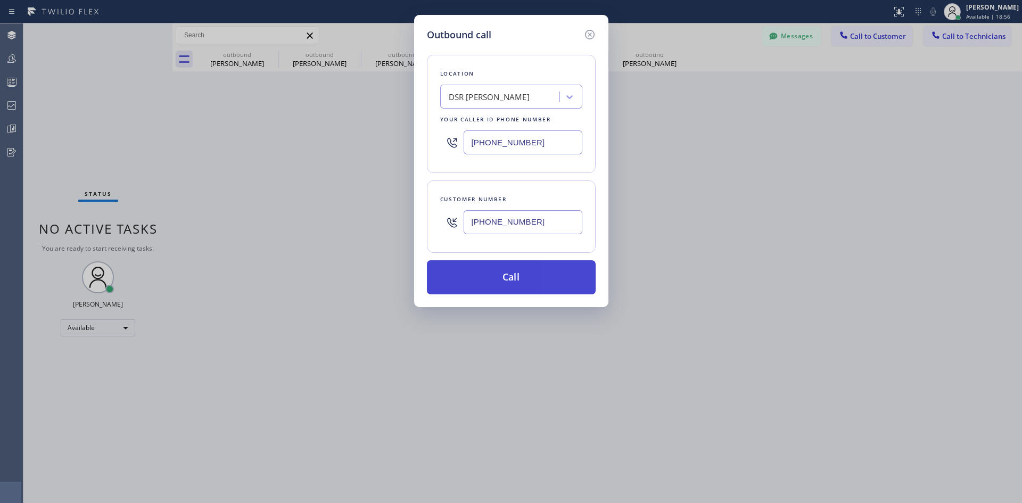
type input "[PHONE_NUMBER]"
click at [518, 267] on button "Call" at bounding box center [511, 277] width 169 height 34
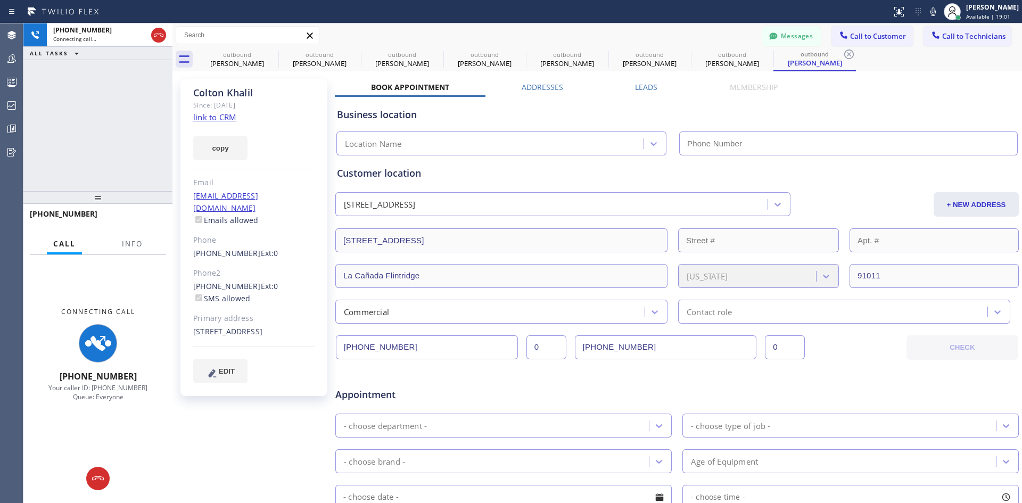
type input "[PHONE_NUMBER]"
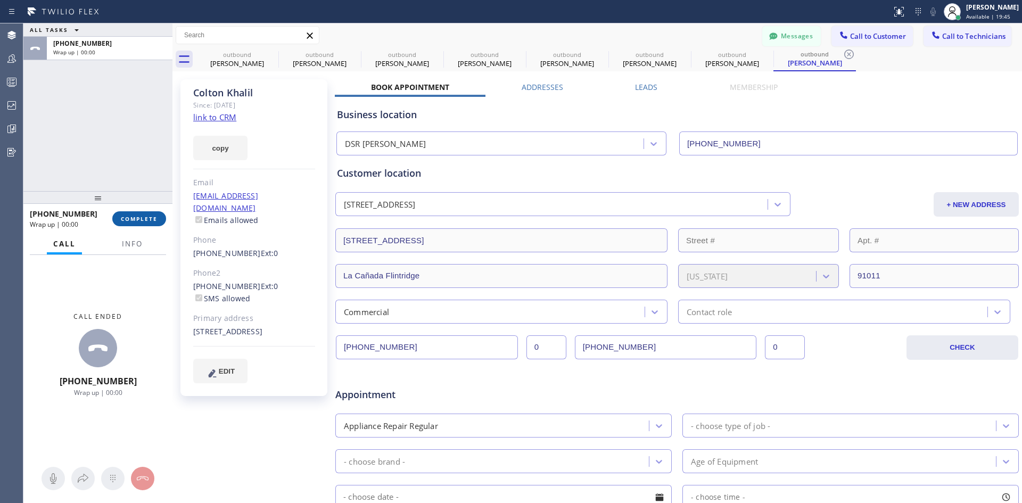
click at [154, 221] on span "COMPLETE" at bounding box center [139, 218] width 37 height 7
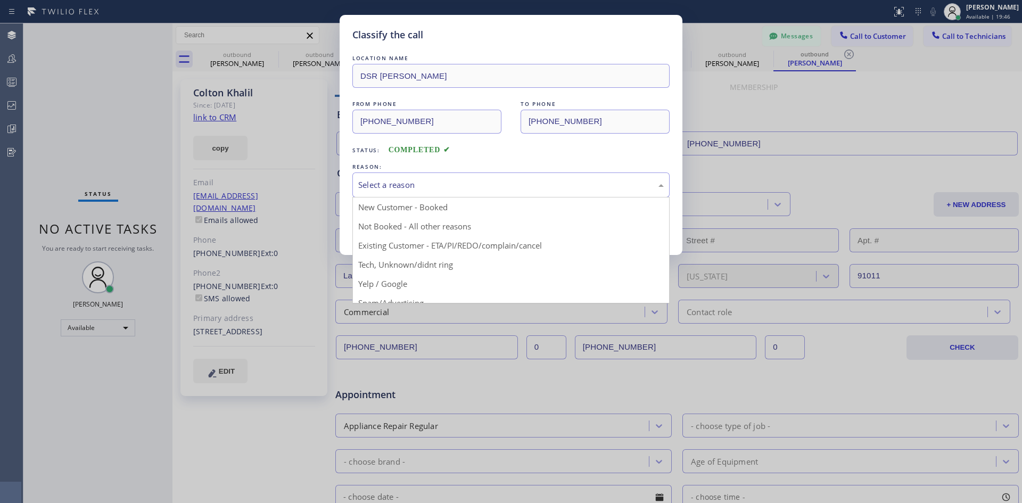
click at [500, 186] on div "Select a reason" at bounding box center [511, 185] width 306 height 12
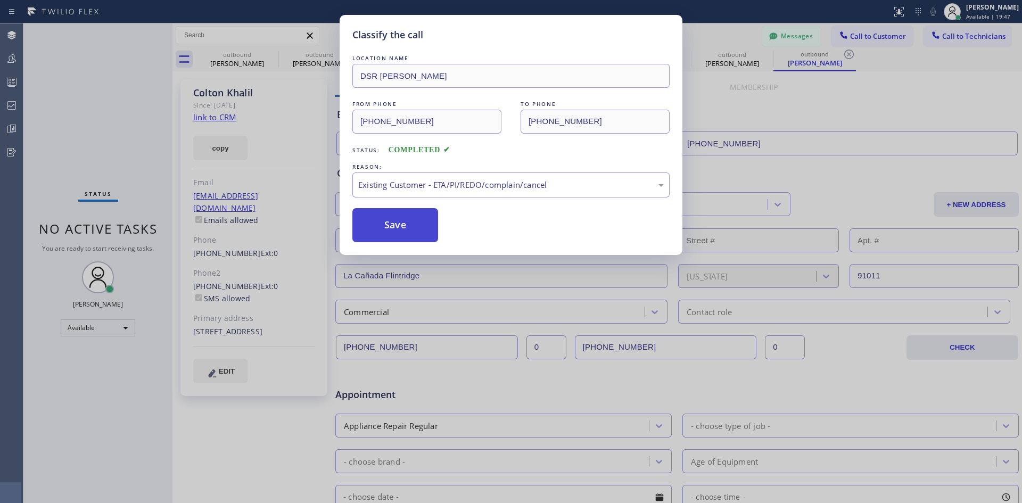
click at [408, 236] on button "Save" at bounding box center [395, 225] width 86 height 34
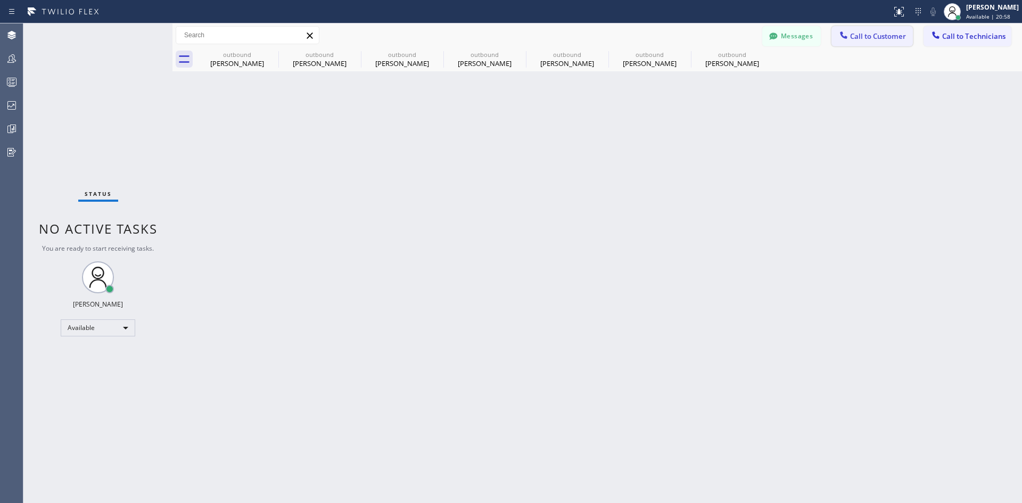
click at [867, 35] on span "Call to Customer" at bounding box center [878, 36] width 56 height 10
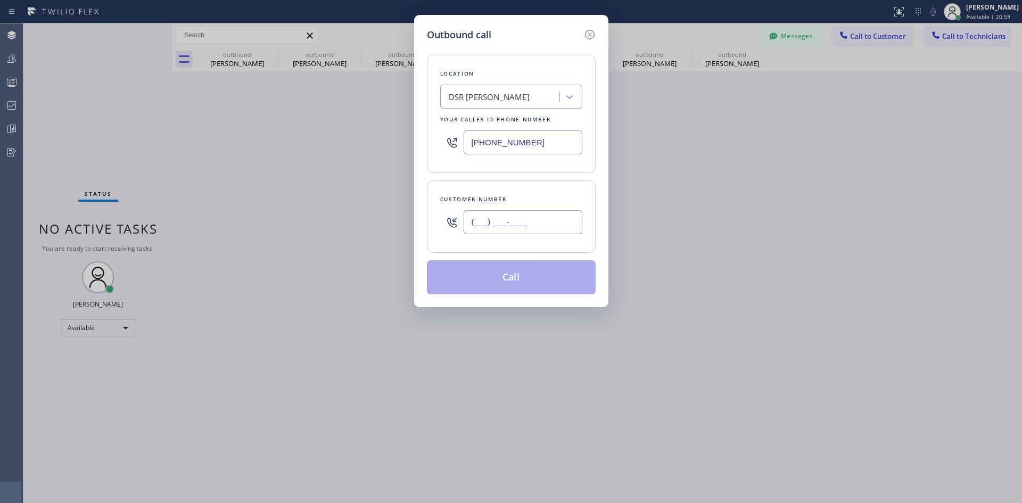
click at [531, 230] on input "(___) ___-____" at bounding box center [523, 222] width 119 height 24
paste input "213) 336-1316"
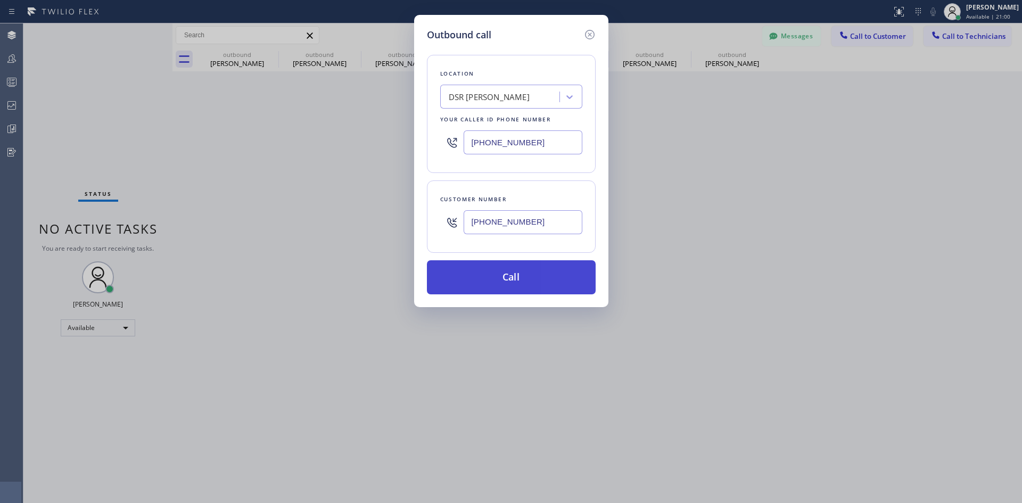
type input "[PHONE_NUMBER]"
click at [525, 273] on button "Call" at bounding box center [511, 277] width 169 height 34
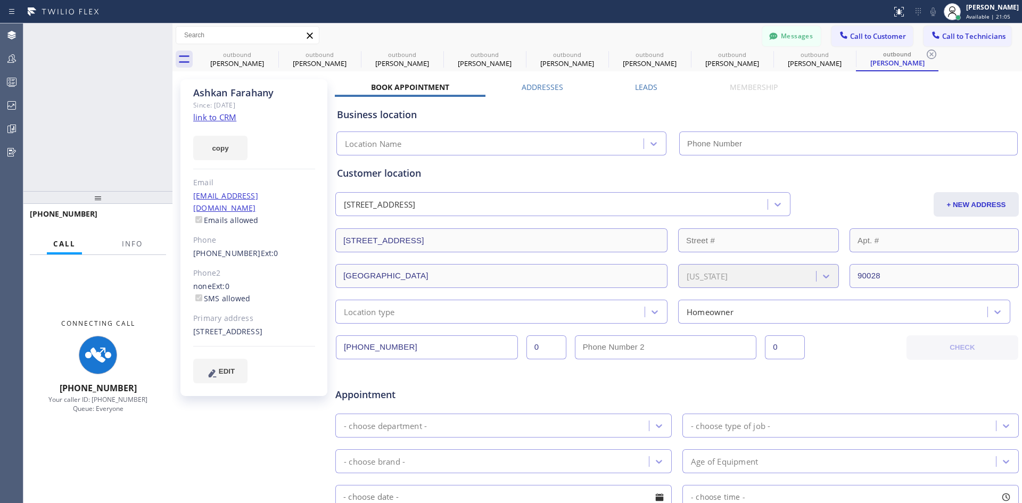
type input "[PHONE_NUMBER]"
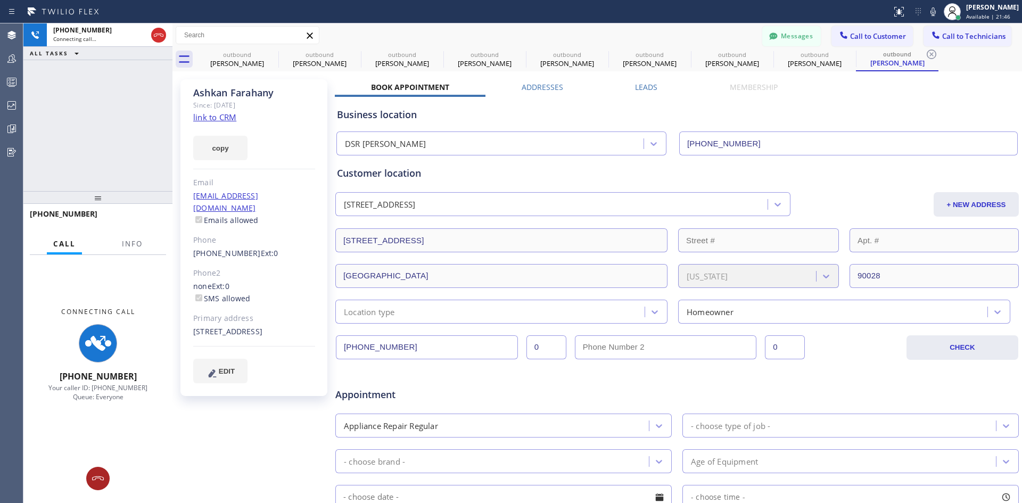
click at [103, 474] on icon at bounding box center [98, 478] width 13 height 13
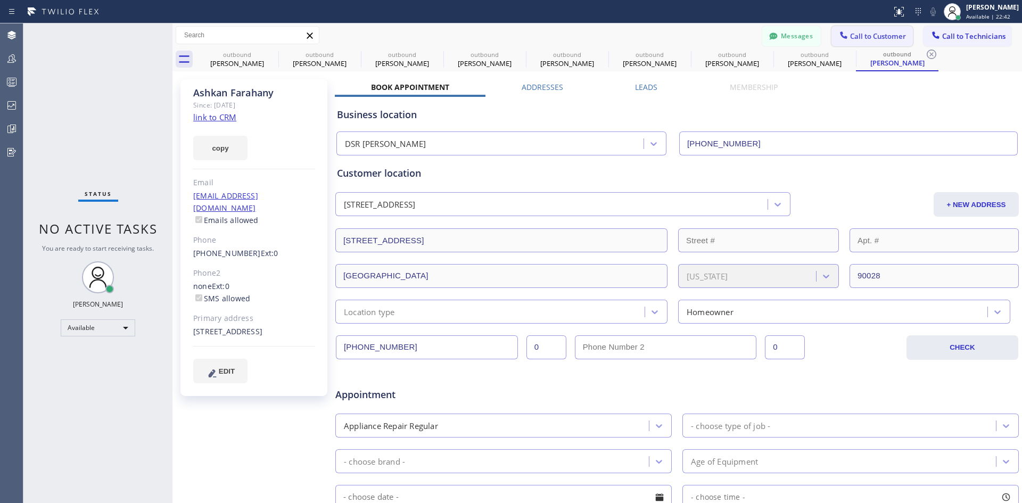
click at [877, 45] on button "Call to Customer" at bounding box center [872, 36] width 81 height 20
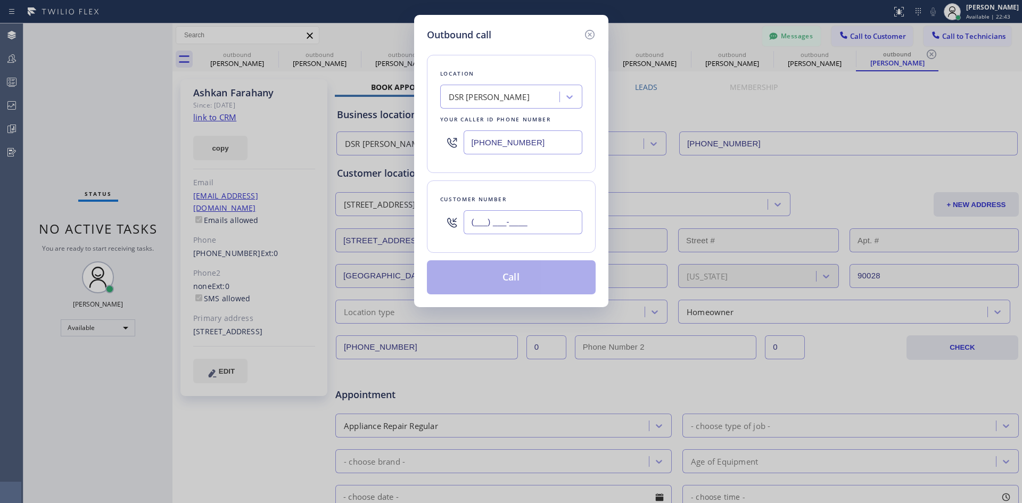
click at [539, 226] on input "(___) ___-____" at bounding box center [523, 222] width 119 height 24
paste input "909) 534-5281"
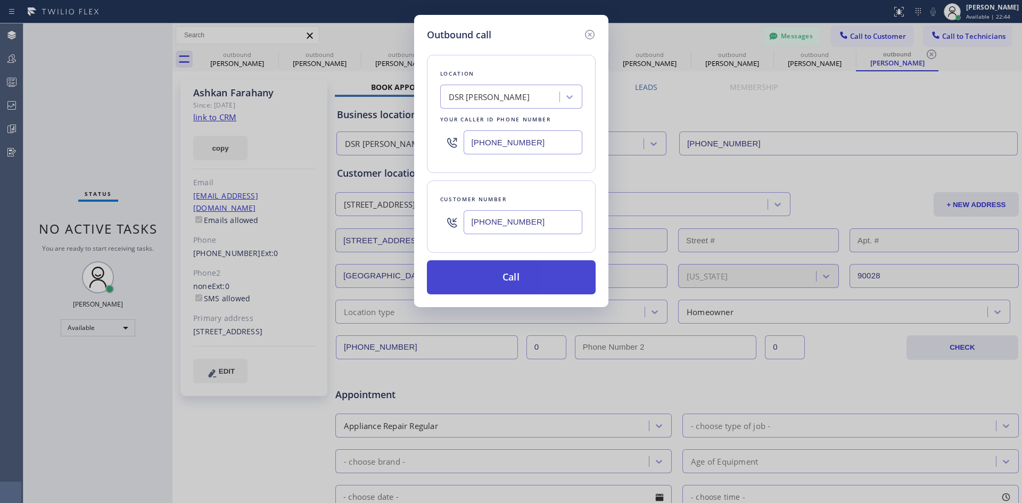
type input "[PHONE_NUMBER]"
click at [546, 275] on button "Call" at bounding box center [511, 277] width 169 height 34
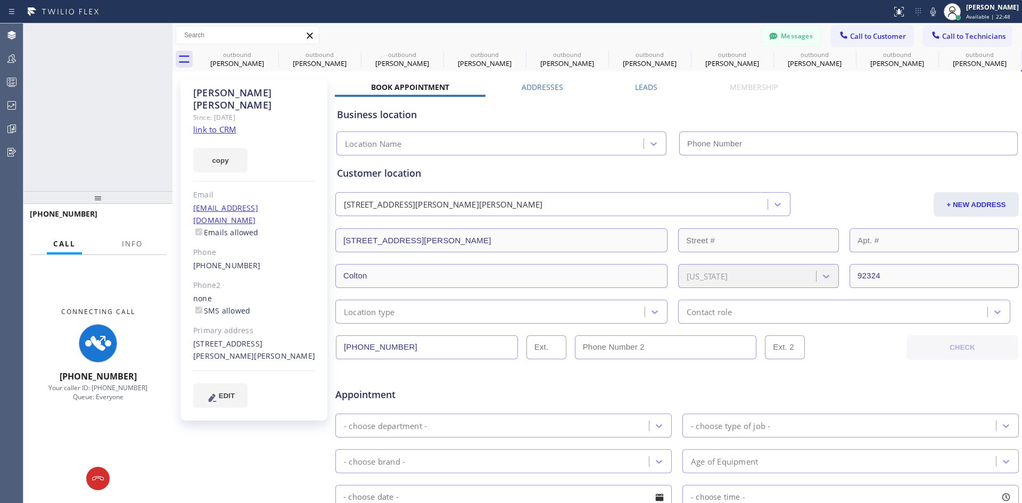
type input "[PHONE_NUMBER]"
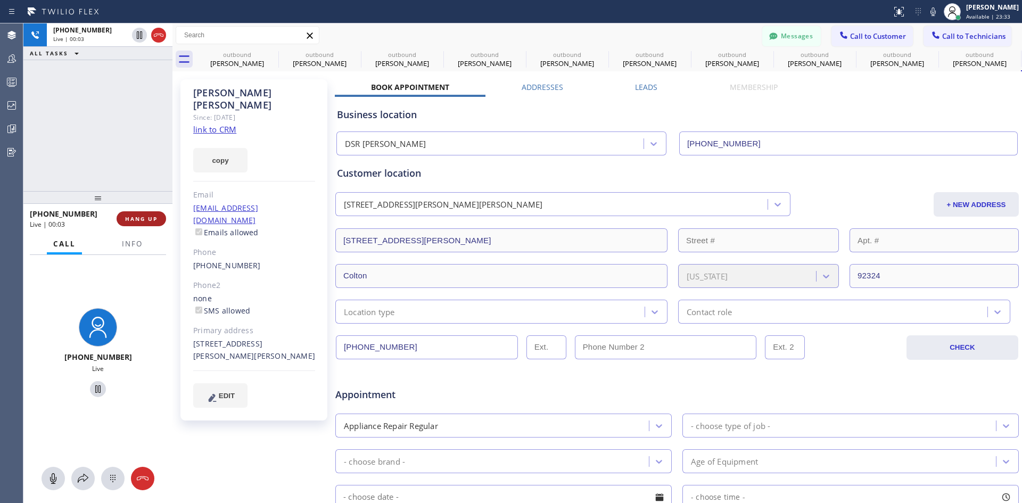
click at [141, 224] on button "HANG UP" at bounding box center [142, 218] width 50 height 15
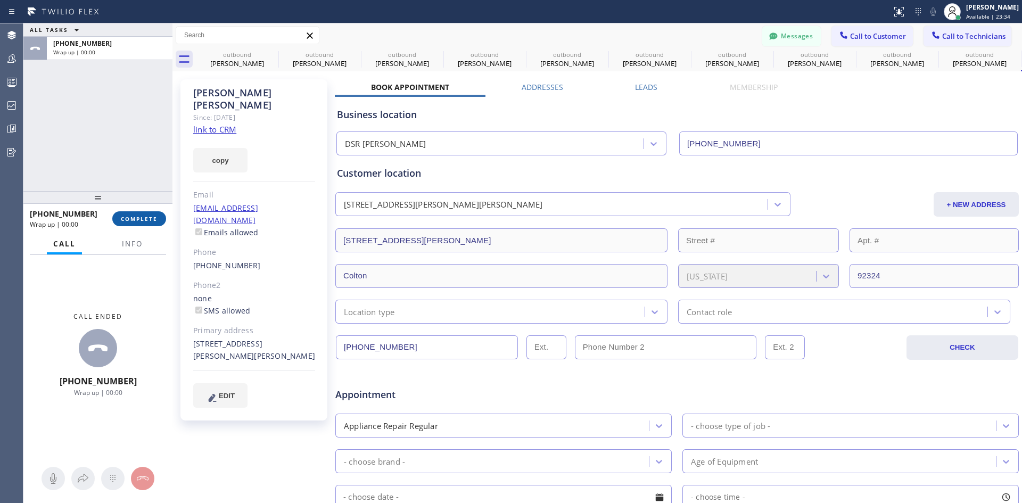
click at [142, 218] on span "COMPLETE" at bounding box center [139, 218] width 37 height 7
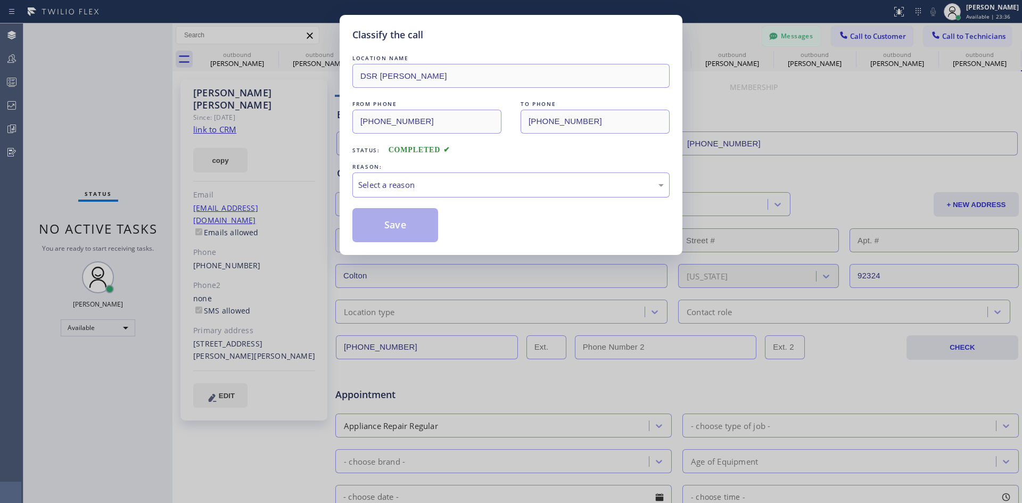
click at [520, 180] on div "Select a reason" at bounding box center [511, 185] width 306 height 12
click at [433, 223] on button "Save" at bounding box center [395, 225] width 86 height 34
click at [429, 223] on button "Save" at bounding box center [395, 225] width 86 height 34
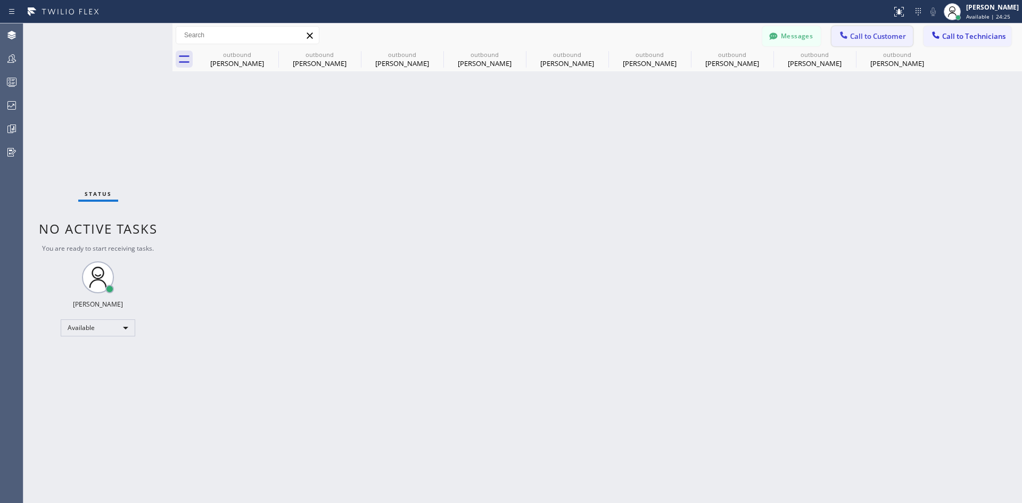
click at [852, 39] on span "Call to Customer" at bounding box center [878, 36] width 56 height 10
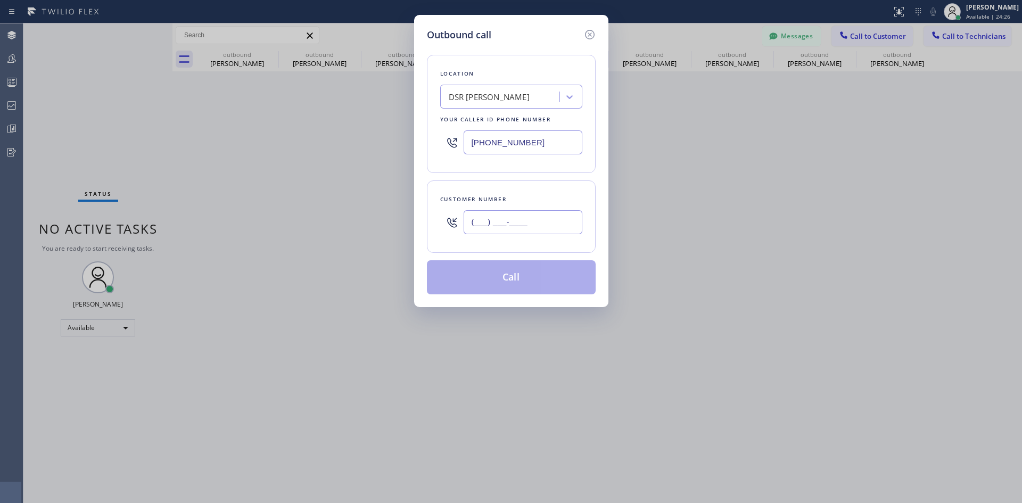
drag, startPoint x: 495, startPoint y: 214, endPoint x: 503, endPoint y: 214, distance: 8.0
click at [501, 214] on input "(___) ___-____" at bounding box center [523, 222] width 119 height 24
click at [540, 226] on input "(___) ___-____" at bounding box center [523, 222] width 119 height 24
drag, startPoint x: 557, startPoint y: 223, endPoint x: 280, endPoint y: 221, distance: 277.9
click at [280, 221] on div "Outbound call Location DSR [PERSON_NAME] Your caller id phone number [PHONE_NUM…" at bounding box center [511, 251] width 1022 height 503
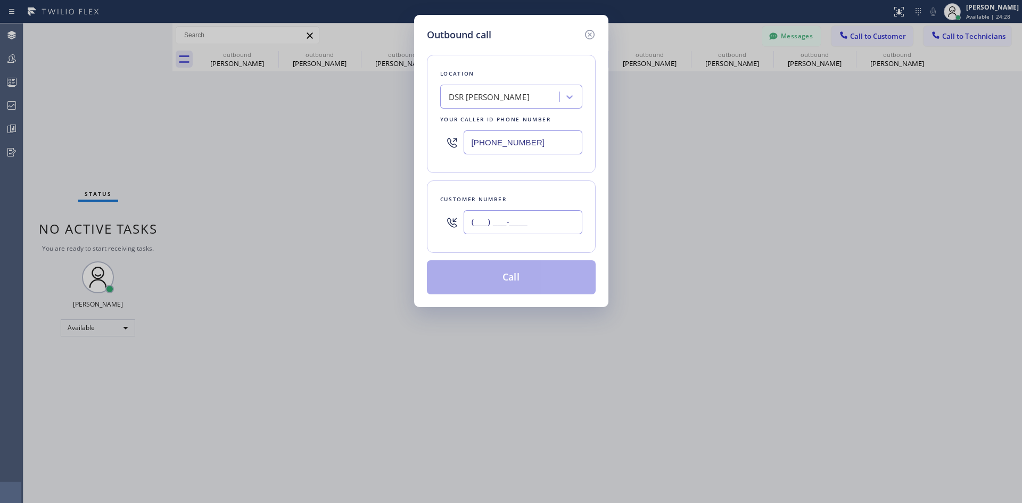
paste input "415) 638-7333"
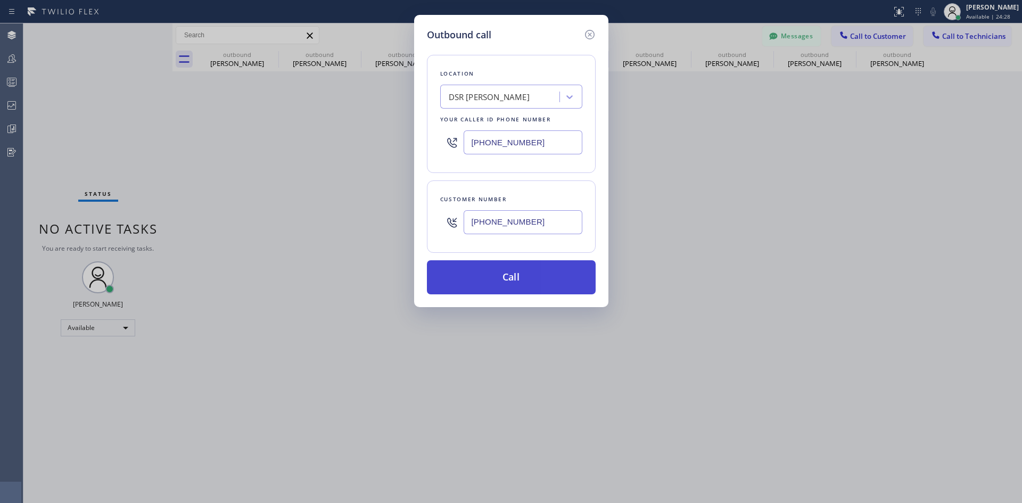
type input "[PHONE_NUMBER]"
click at [536, 274] on button "Call" at bounding box center [511, 277] width 169 height 34
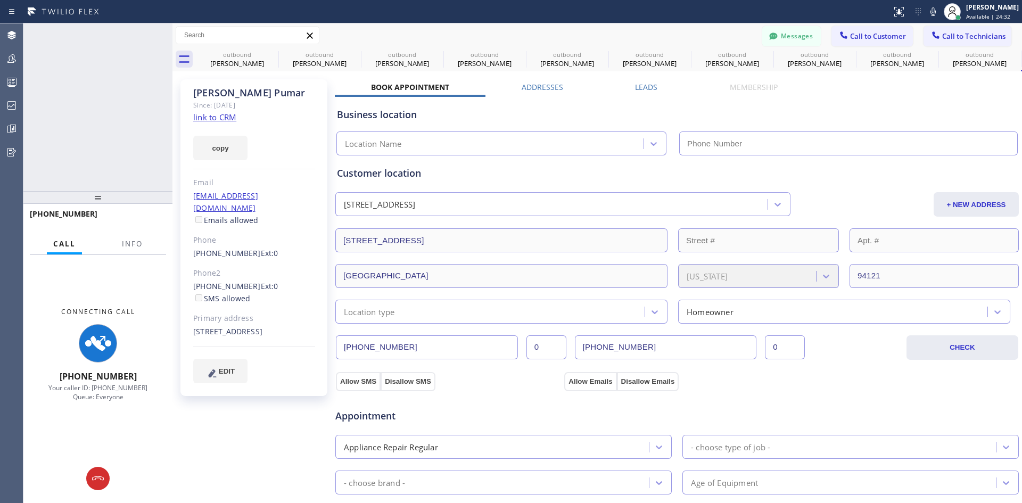
type input "[PHONE_NUMBER]"
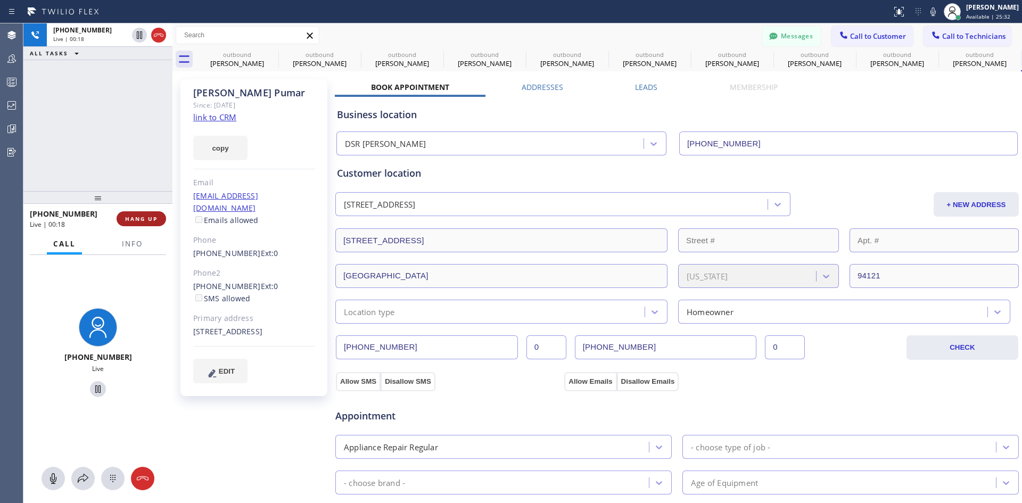
click at [129, 210] on div "[PHONE_NUMBER] Live | 00:18 HANG UP" at bounding box center [98, 219] width 136 height 28
click at [145, 213] on button "HANG UP" at bounding box center [142, 218] width 50 height 15
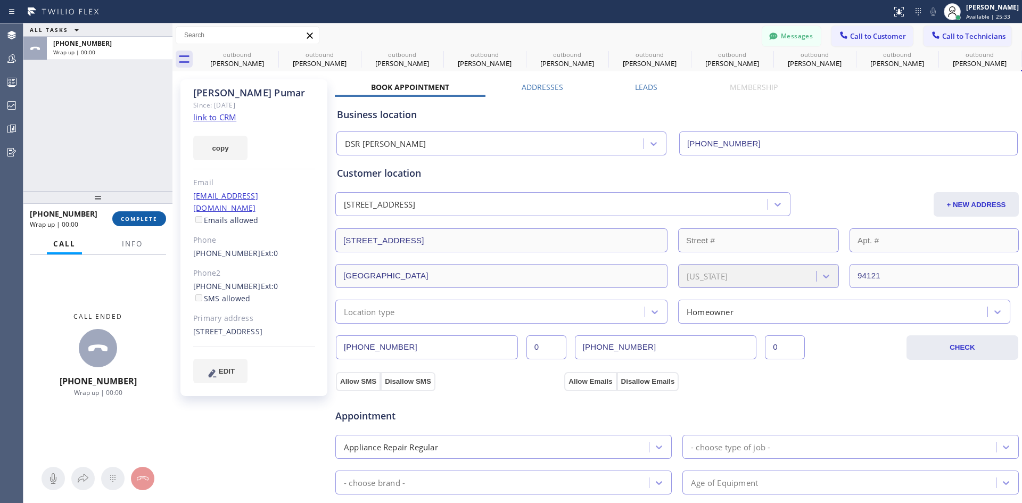
click at [126, 226] on button "COMPLETE" at bounding box center [139, 218] width 54 height 15
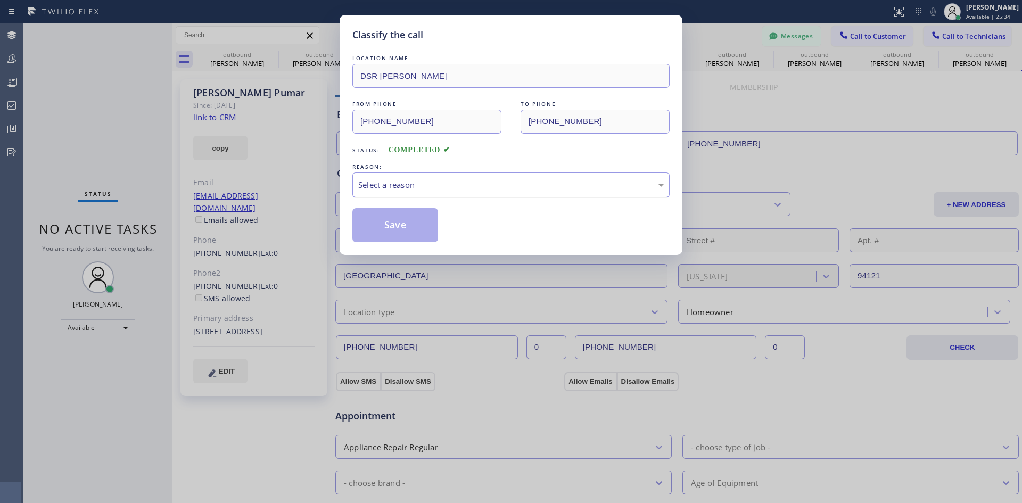
click at [449, 180] on div "Select a reason" at bounding box center [511, 185] width 306 height 12
click at [409, 222] on button "Save" at bounding box center [395, 225] width 86 height 34
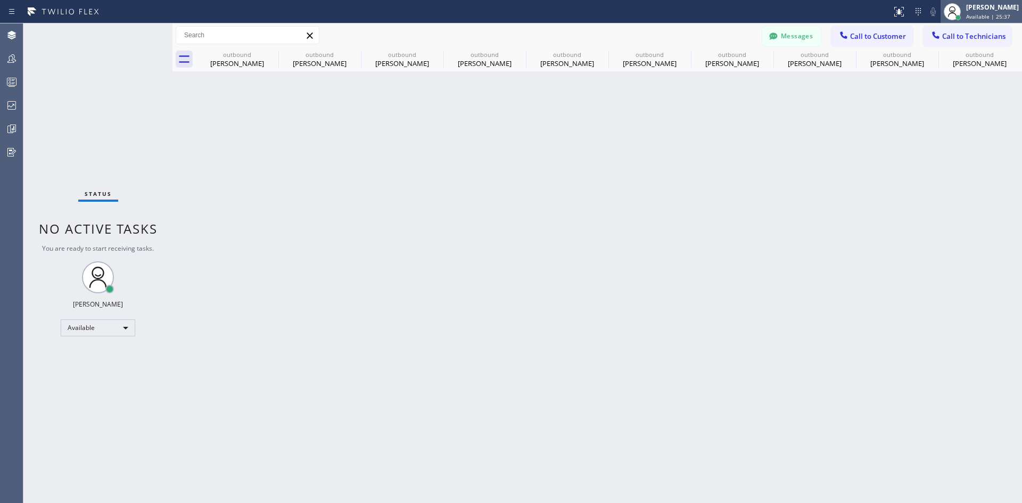
click at [979, 19] on span "Available | 25:37" at bounding box center [988, 16] width 44 height 7
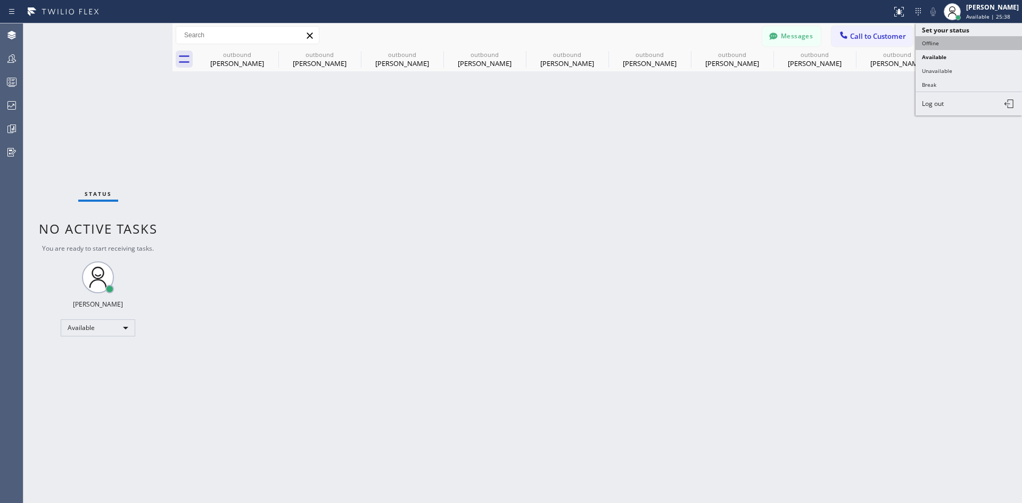
click at [963, 46] on button "Offline" at bounding box center [969, 43] width 106 height 14
